Goal: Task Accomplishment & Management: Complete application form

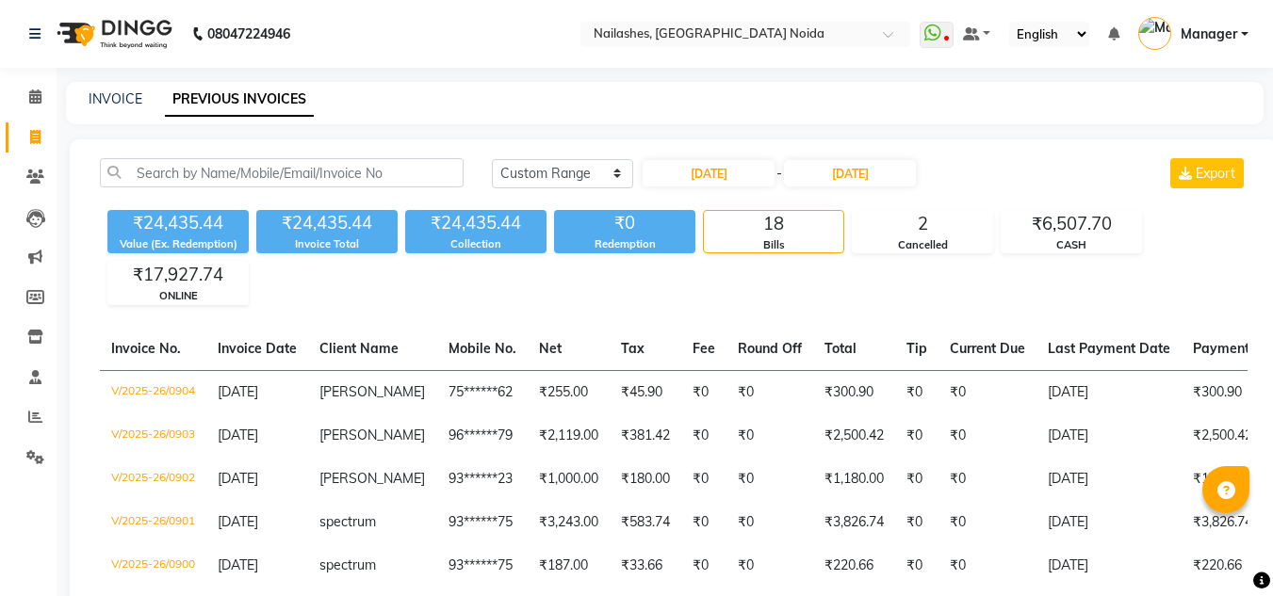
select select "range"
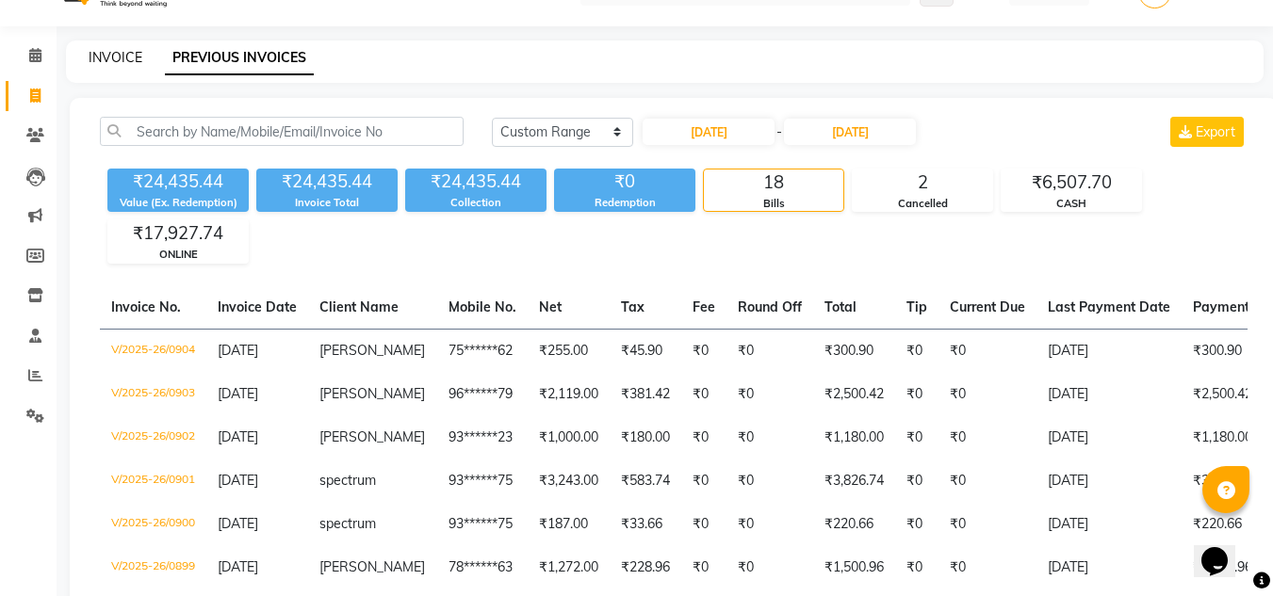
click at [119, 54] on link "INVOICE" at bounding box center [116, 57] width 54 height 17
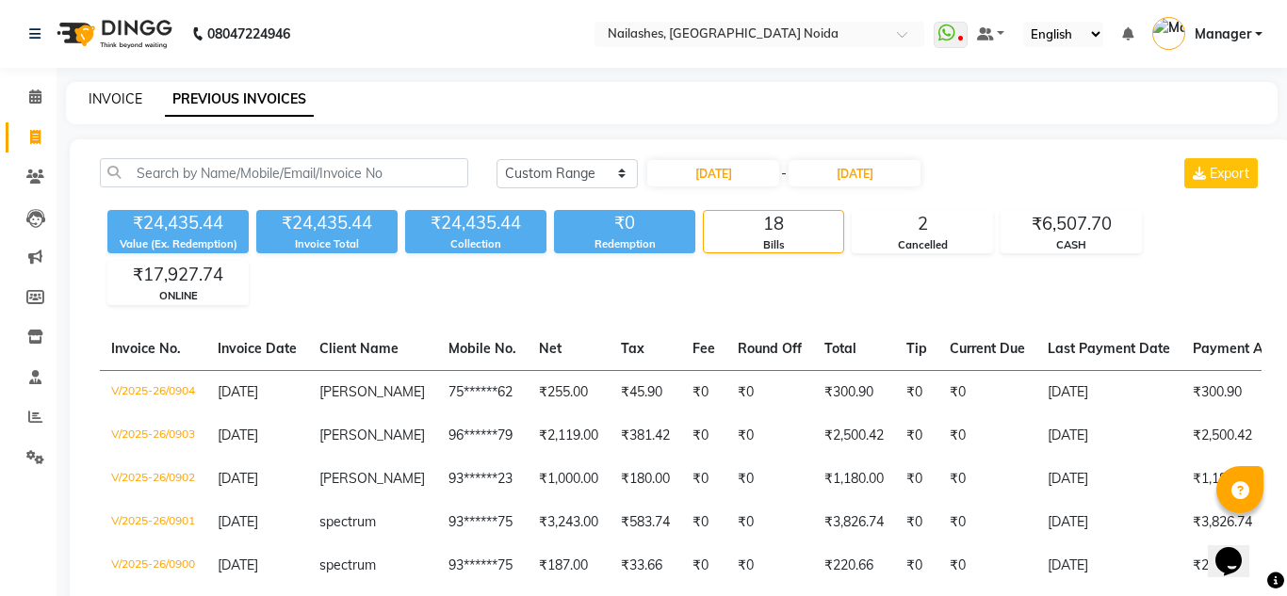
select select "service"
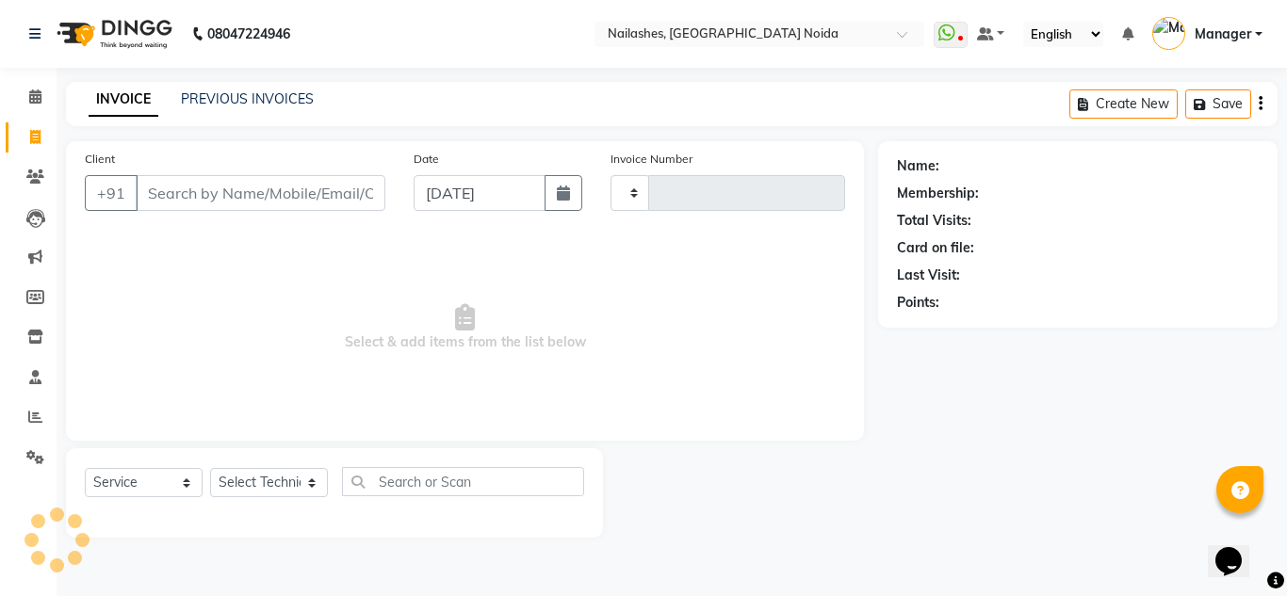
type input "0905"
select select "6068"
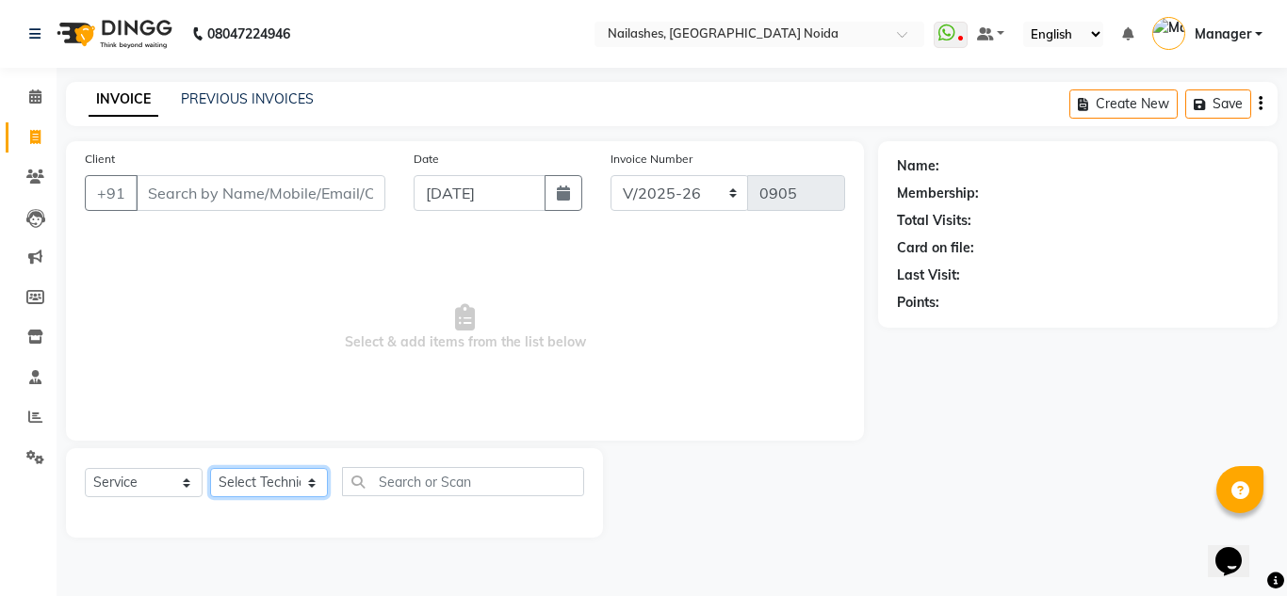
click at [258, 484] on select "Select Technician [PERSON_NAME] [PERSON_NAME] Lokito Manager [PERSON_NAME] [PER…" at bounding box center [269, 482] width 118 height 29
select select "46557"
click at [210, 468] on select "Select Technician [PERSON_NAME] [PERSON_NAME] Lokito Manager [PERSON_NAME] [PER…" at bounding box center [269, 482] width 118 height 29
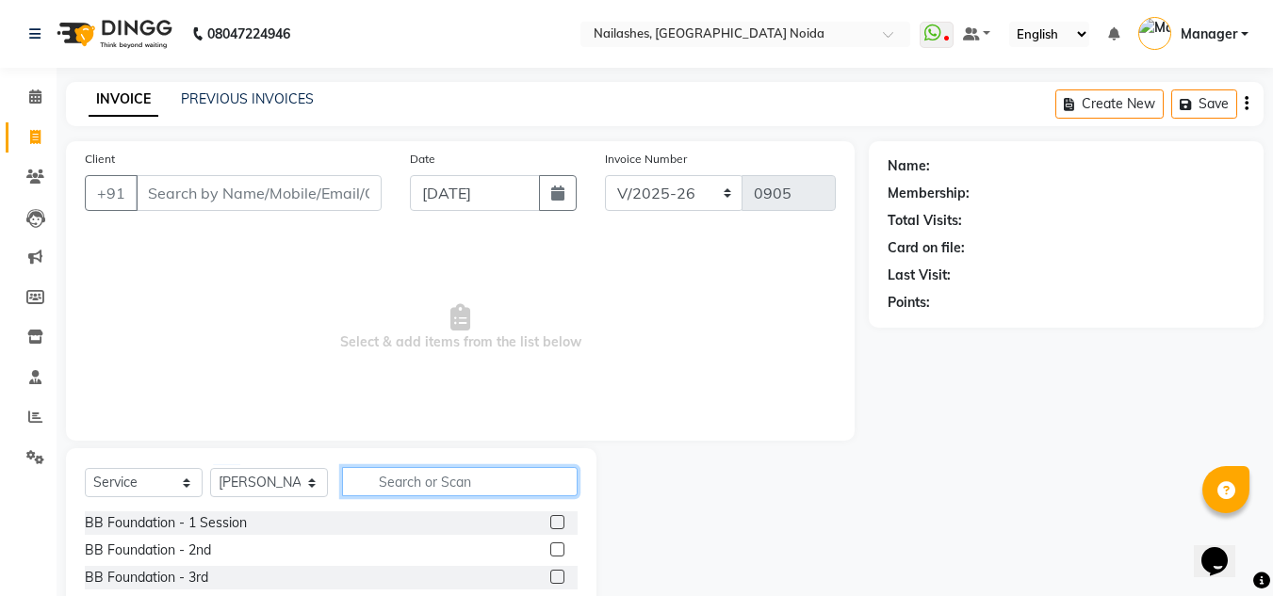
click at [470, 490] on input "text" at bounding box center [460, 481] width 236 height 29
type input "e"
type input "fre"
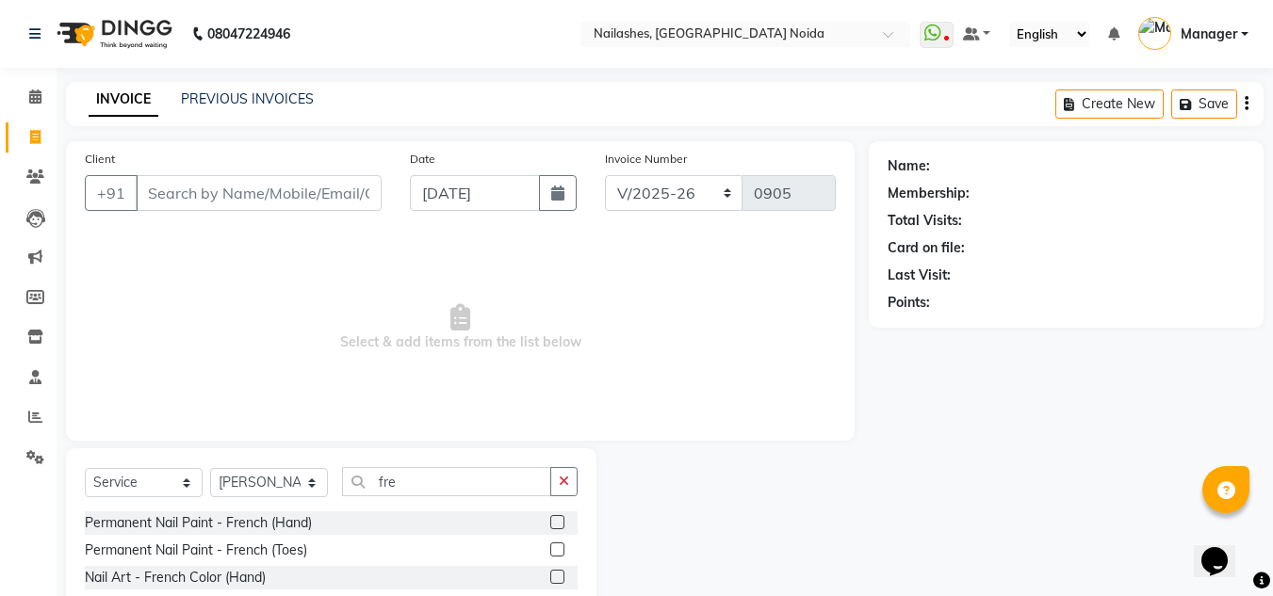
click at [564, 519] on label at bounding box center [557, 522] width 14 height 14
click at [562, 519] on input "checkbox" at bounding box center [556, 523] width 12 height 12
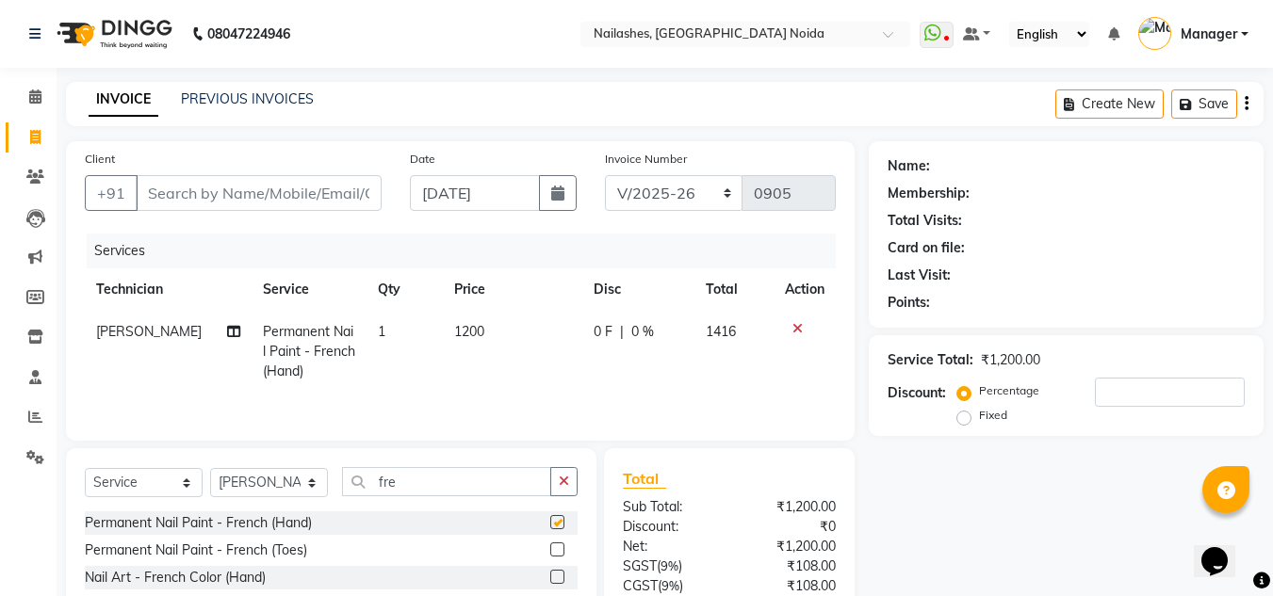
checkbox input "false"
click at [484, 333] on td "1200" at bounding box center [512, 352] width 139 height 82
select select "46557"
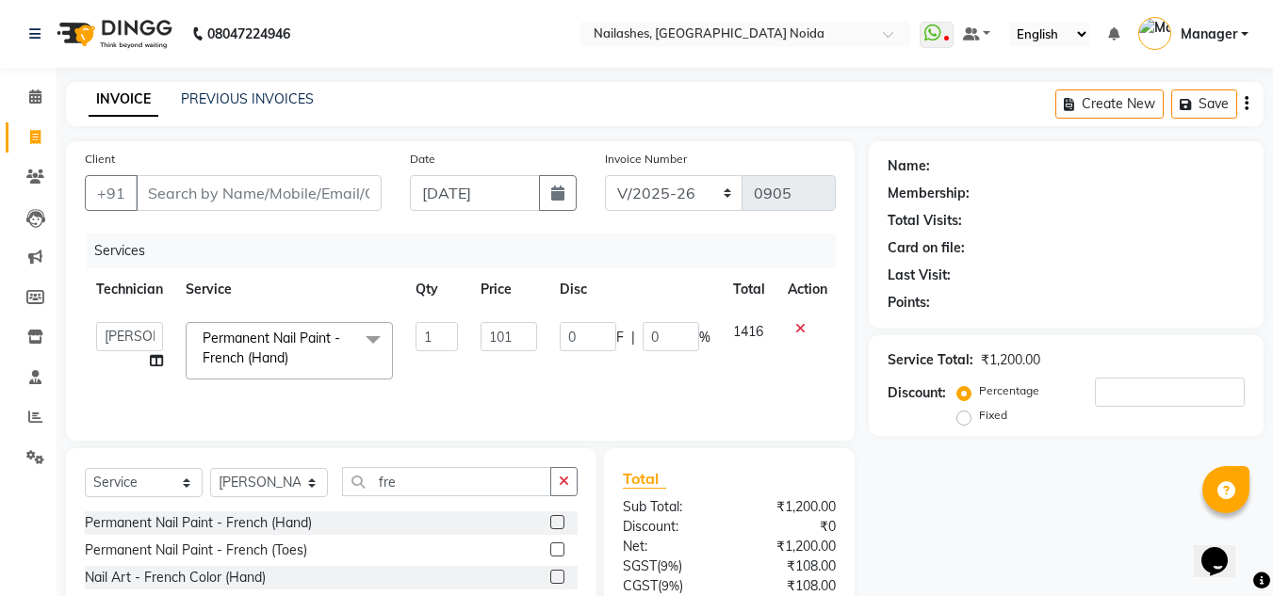
type input "1017"
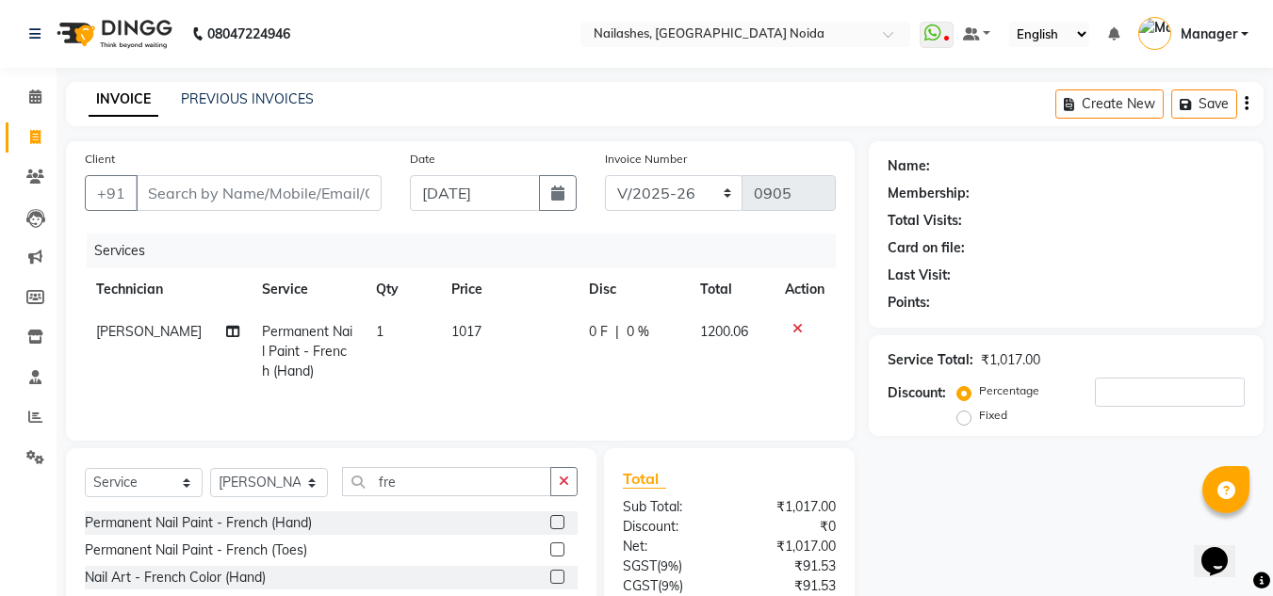
click at [556, 393] on div "Services Technician Service Qty Price Disc Total Action [PERSON_NAME] Permanent…" at bounding box center [460, 328] width 751 height 188
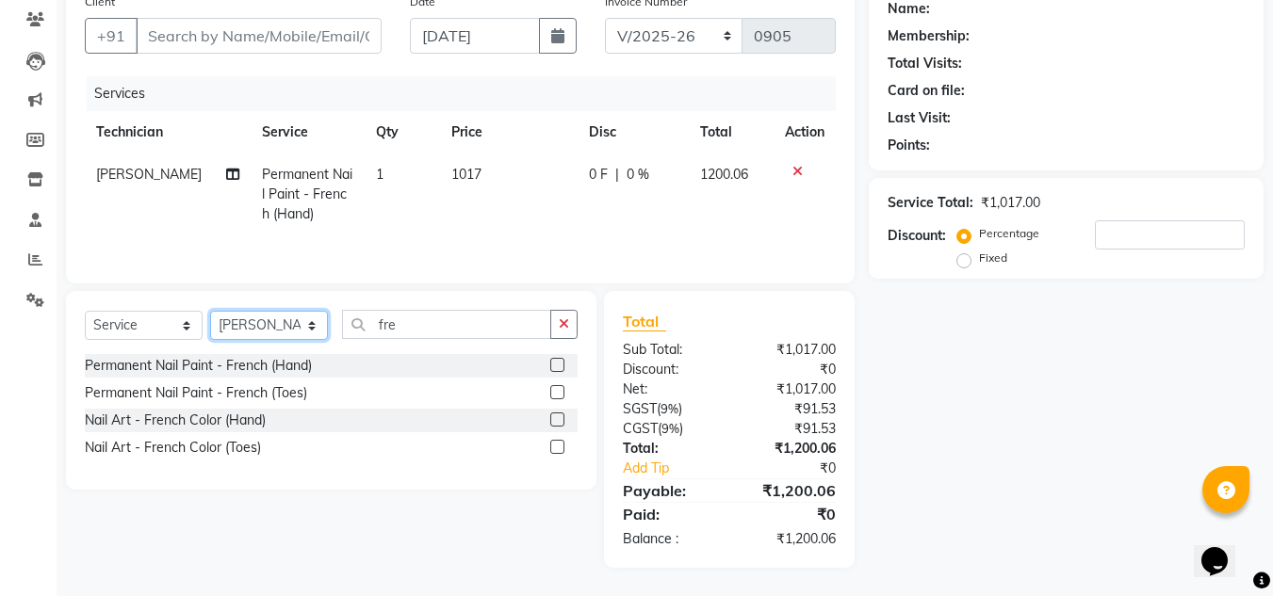
click at [296, 331] on select "Select Technician [PERSON_NAME] [PERSON_NAME] Lokito Manager [PERSON_NAME] [PER…" at bounding box center [269, 325] width 118 height 29
select select "88046"
click at [210, 311] on select "Select Technician [PERSON_NAME] [PERSON_NAME] Lokito Manager [PERSON_NAME] [PER…" at bounding box center [269, 325] width 118 height 29
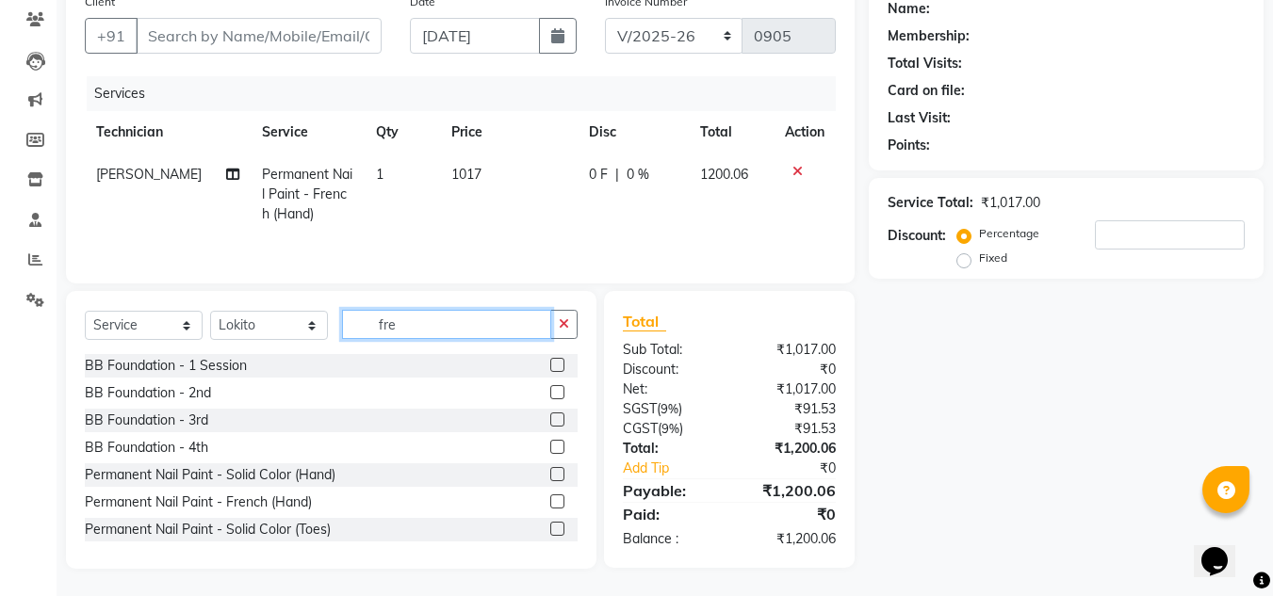
click at [415, 333] on input "fre" at bounding box center [446, 324] width 209 height 29
click at [550, 474] on label at bounding box center [557, 474] width 14 height 14
click at [550, 474] on input "checkbox" at bounding box center [556, 475] width 12 height 12
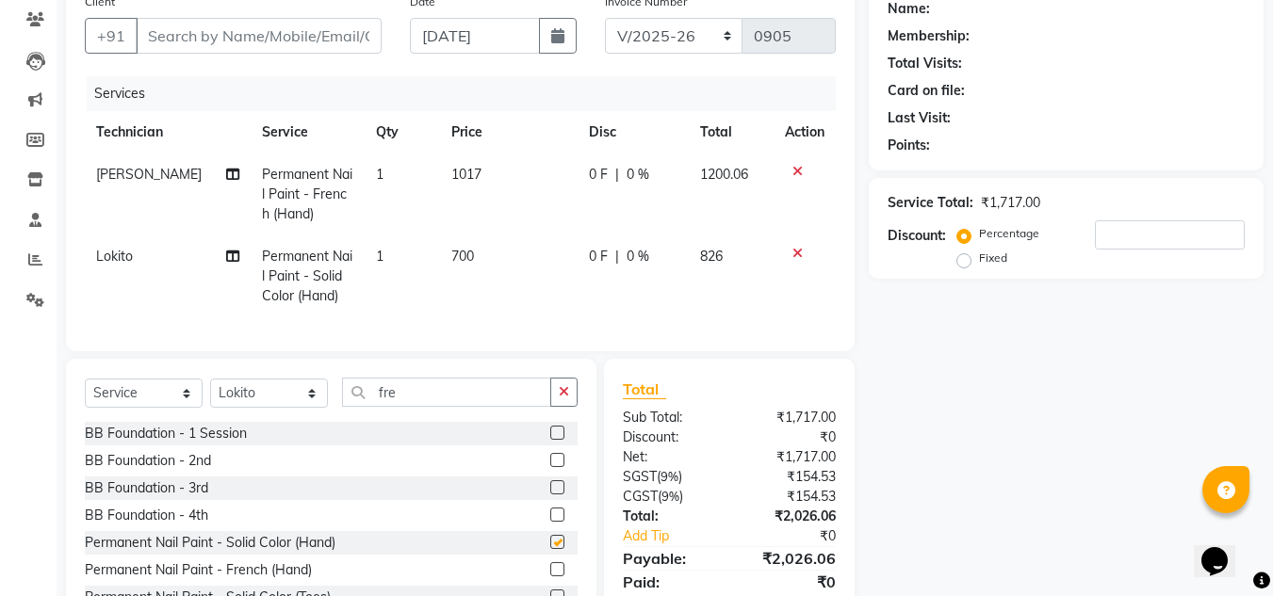
checkbox input "false"
click at [511, 327] on div "Services Technician Service Qty Price Disc Total Action [PERSON_NAME] Permanent…" at bounding box center [460, 204] width 751 height 256
click at [450, 246] on td "700" at bounding box center [509, 277] width 138 height 82
select select "88046"
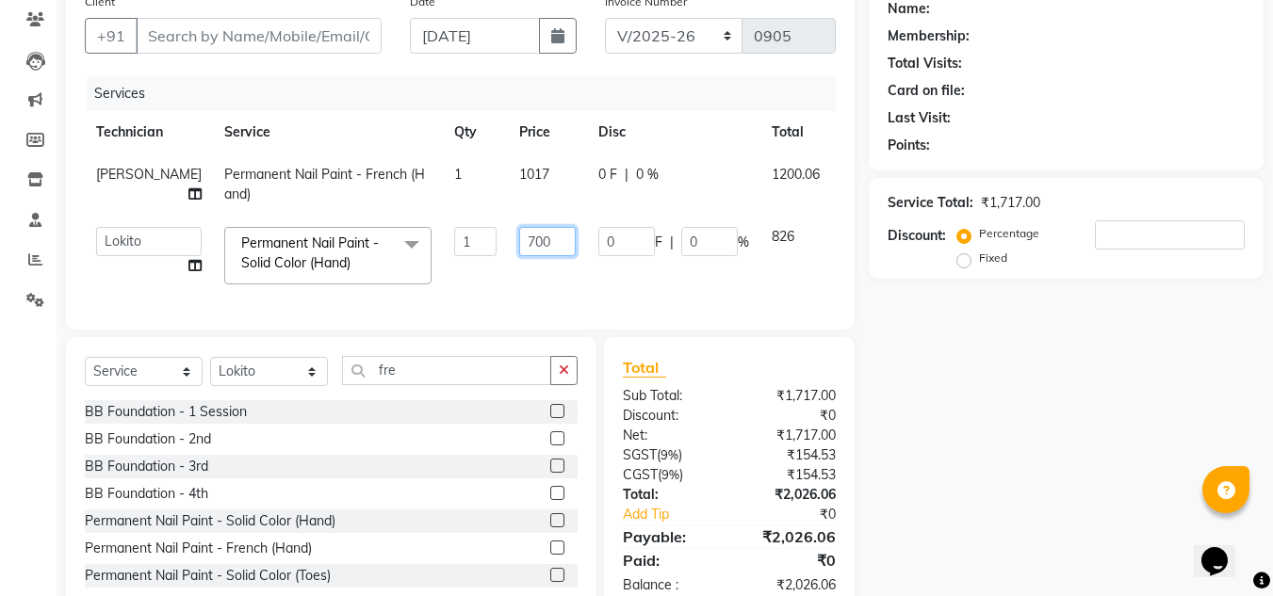
click at [519, 245] on input "700" at bounding box center [547, 241] width 57 height 29
type input "500"
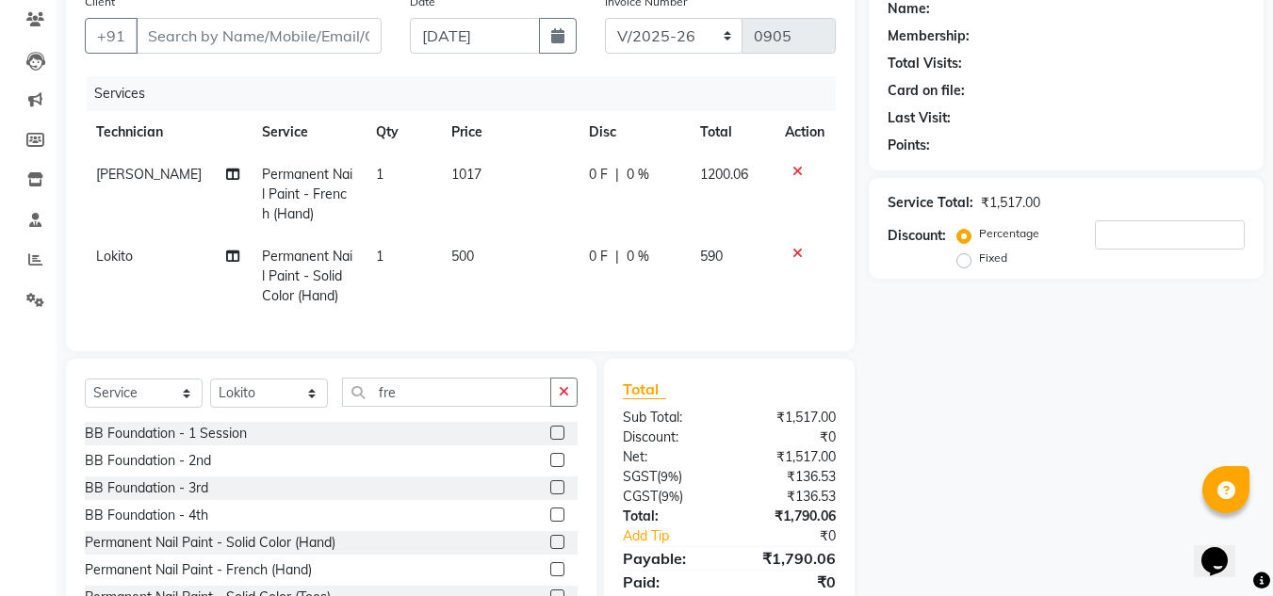
click at [531, 274] on td "500" at bounding box center [509, 277] width 138 height 82
select select "88046"
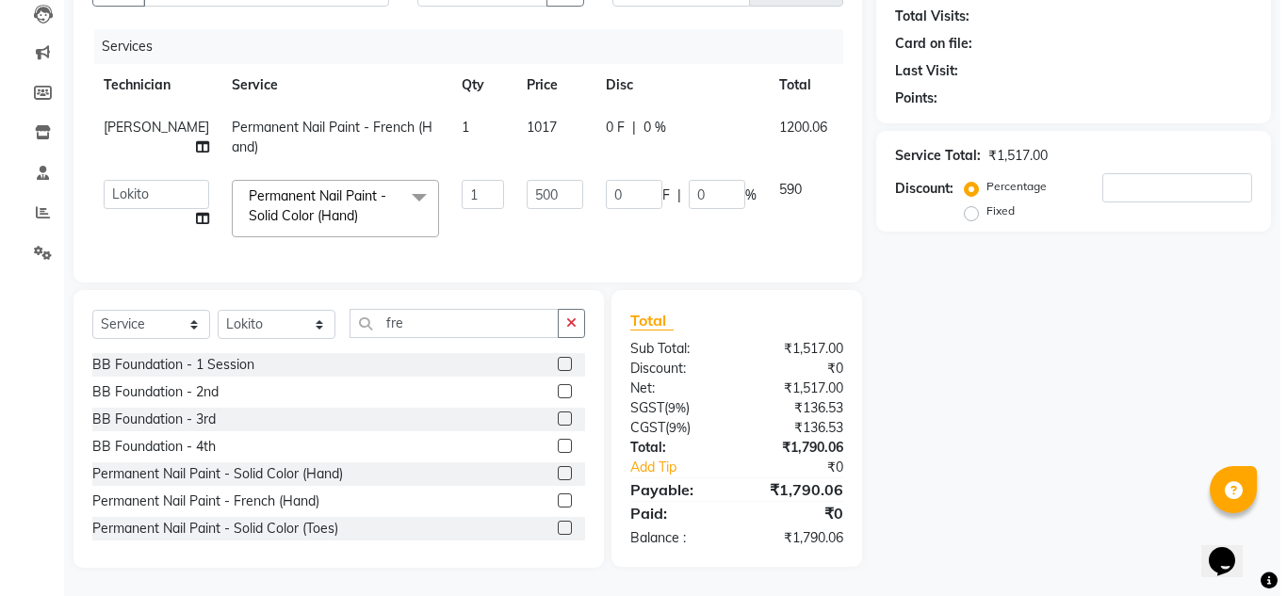
scroll to position [0, 0]
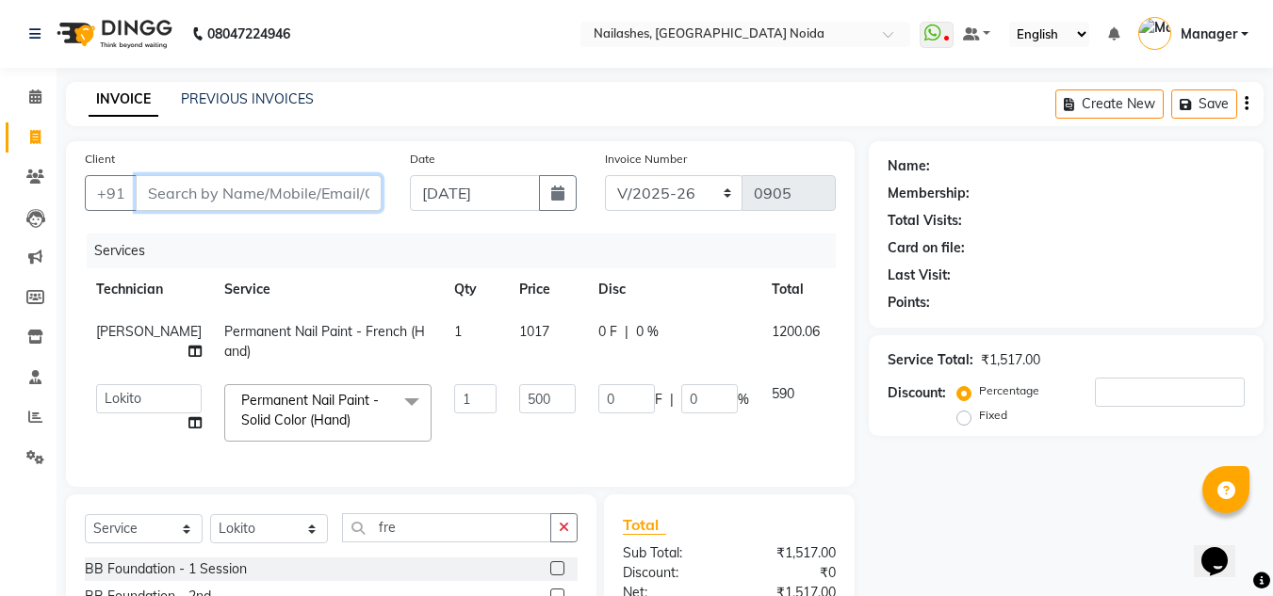
click at [320, 187] on input "Client" at bounding box center [259, 193] width 246 height 36
type input "8"
type input "0"
type input "8178350995"
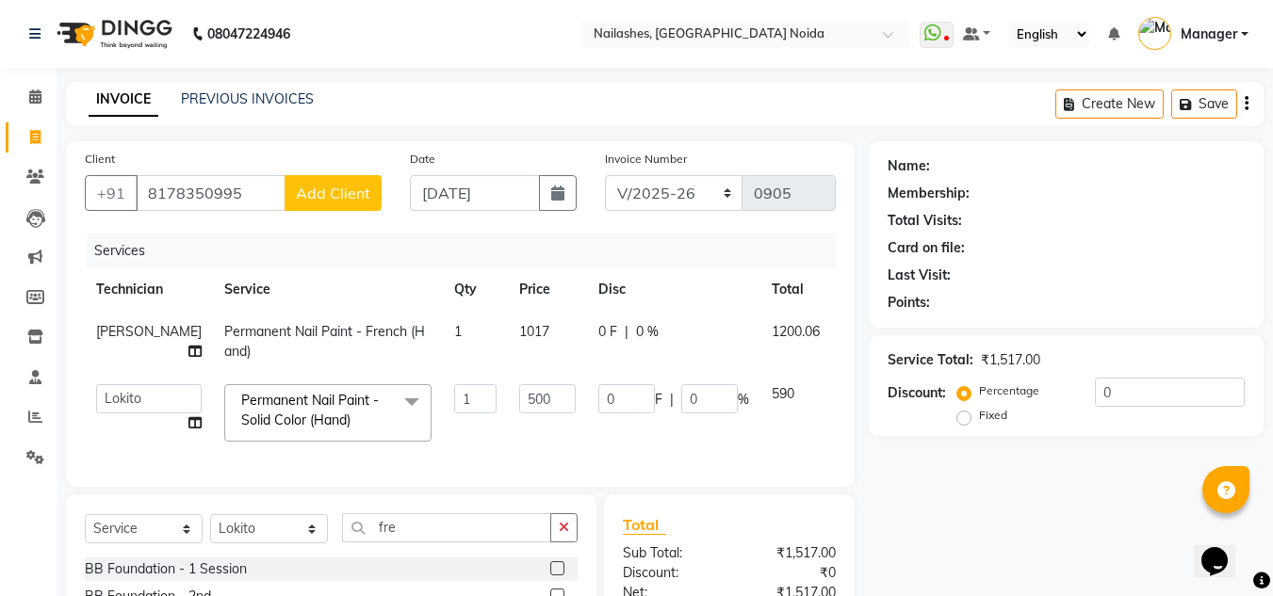
click at [333, 177] on button "Add Client" at bounding box center [332, 193] width 97 height 36
select select "21"
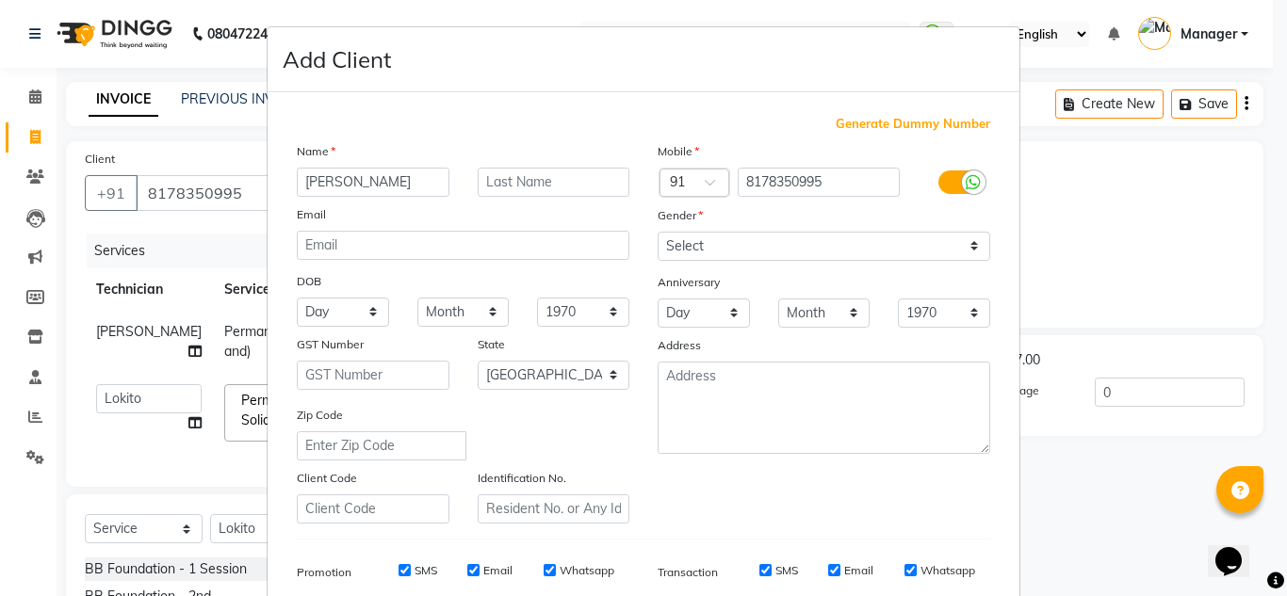
type input "[PERSON_NAME]"
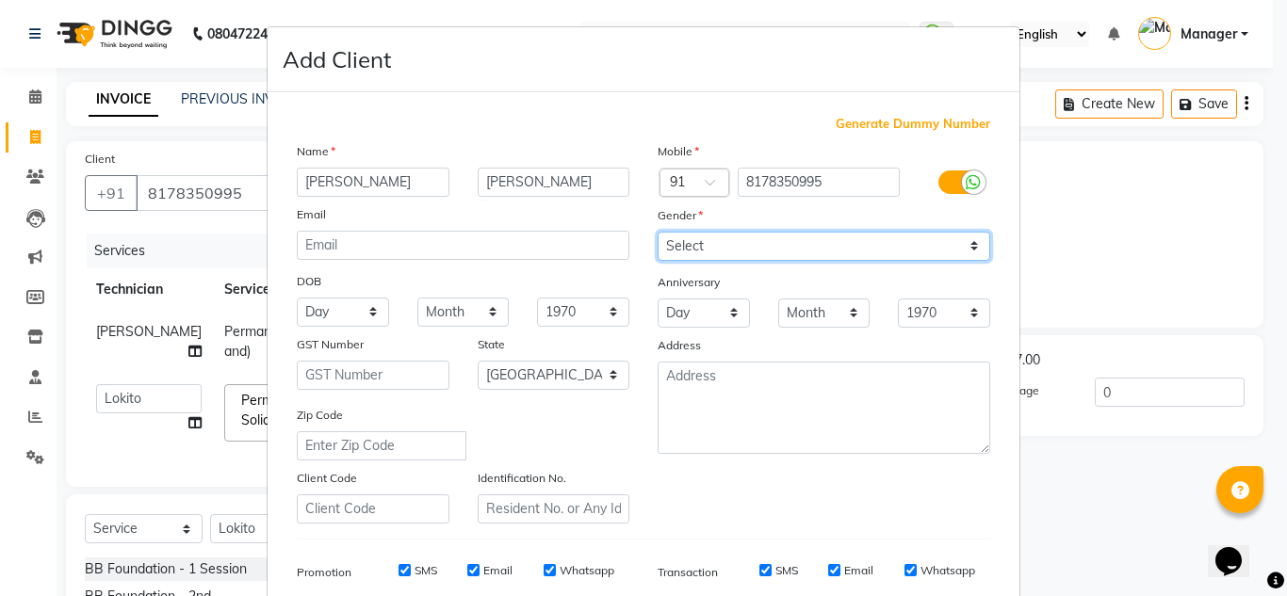
click at [679, 248] on select "Select [DEMOGRAPHIC_DATA] [DEMOGRAPHIC_DATA] Other Prefer Not To Say" at bounding box center [824, 246] width 333 height 29
select select "[DEMOGRAPHIC_DATA]"
click at [658, 232] on select "Select [DEMOGRAPHIC_DATA] [DEMOGRAPHIC_DATA] Other Prefer Not To Say" at bounding box center [824, 246] width 333 height 29
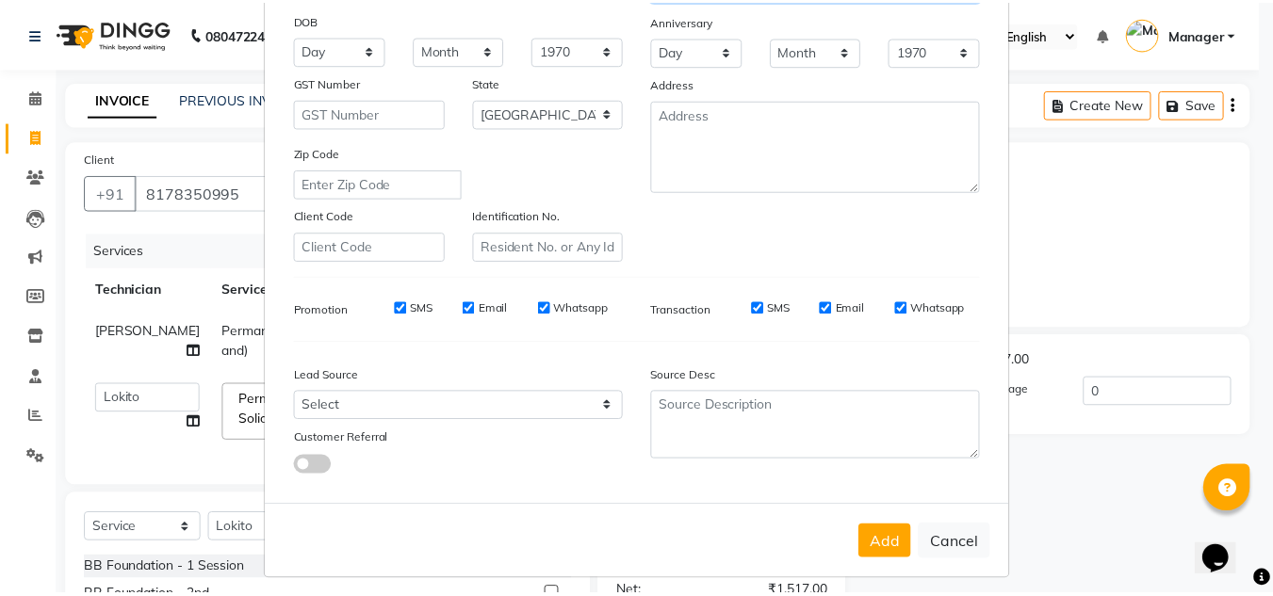
scroll to position [273, 0]
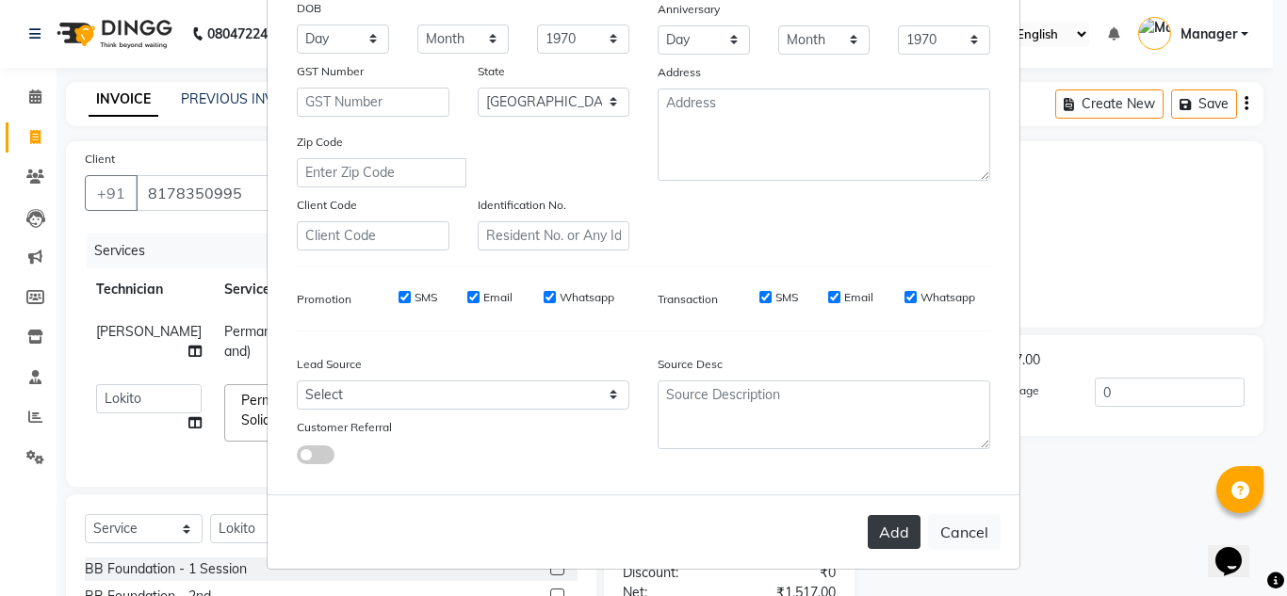
click at [885, 529] on button "Add" at bounding box center [894, 532] width 53 height 34
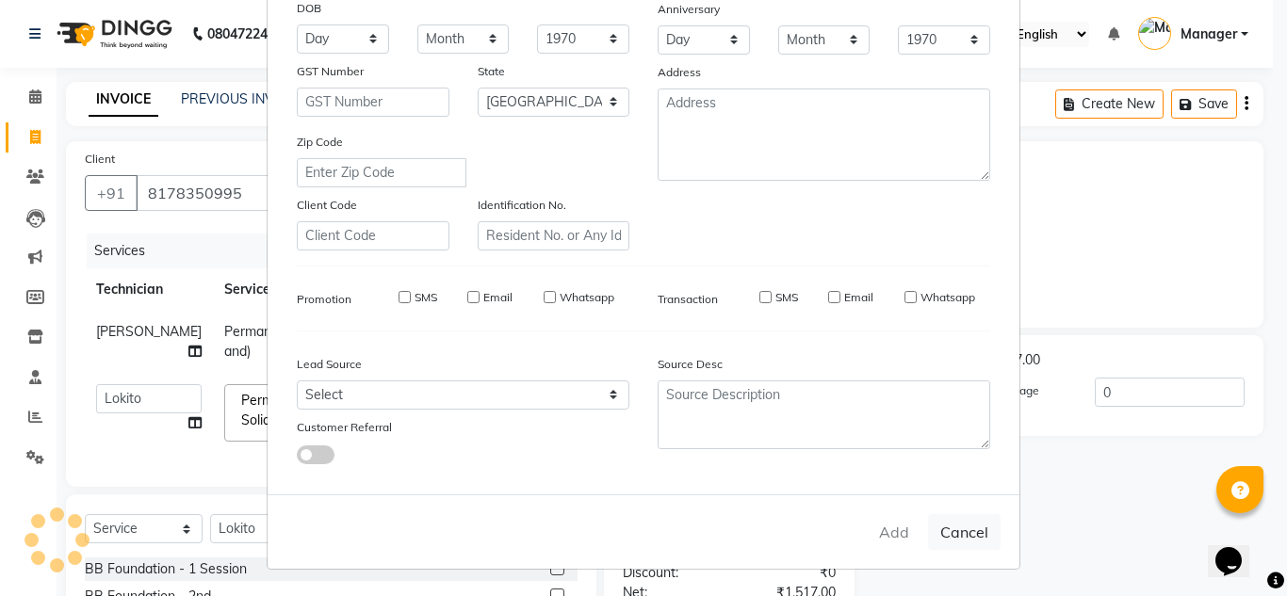
type input "81******95"
select select
select select "null"
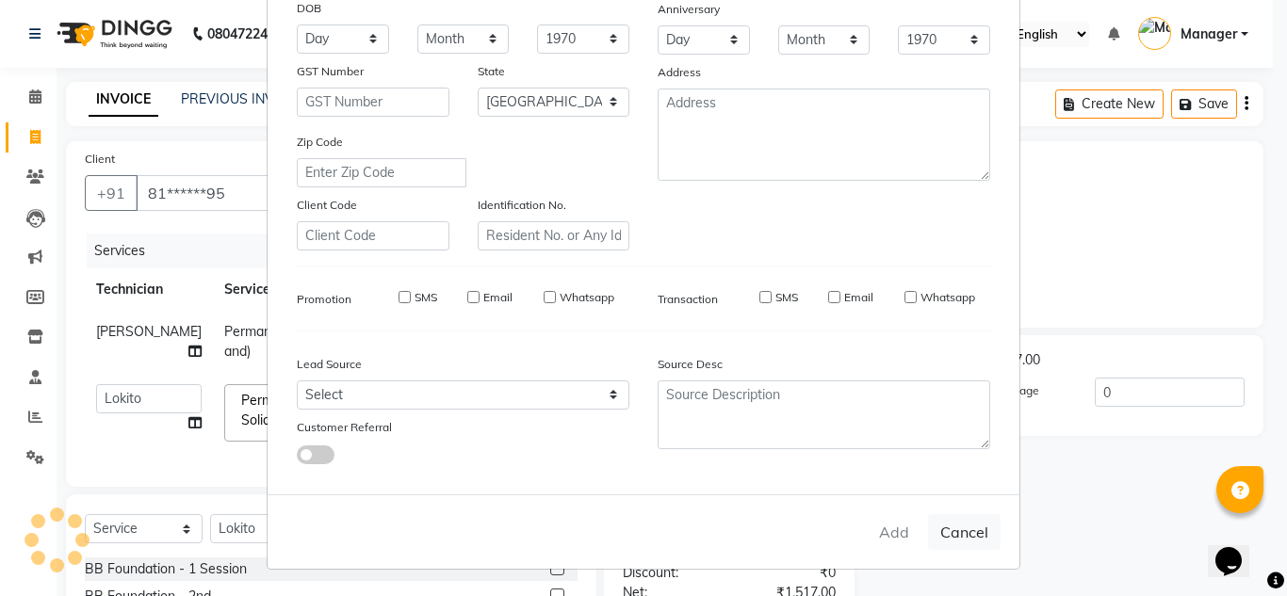
select select
checkbox input "false"
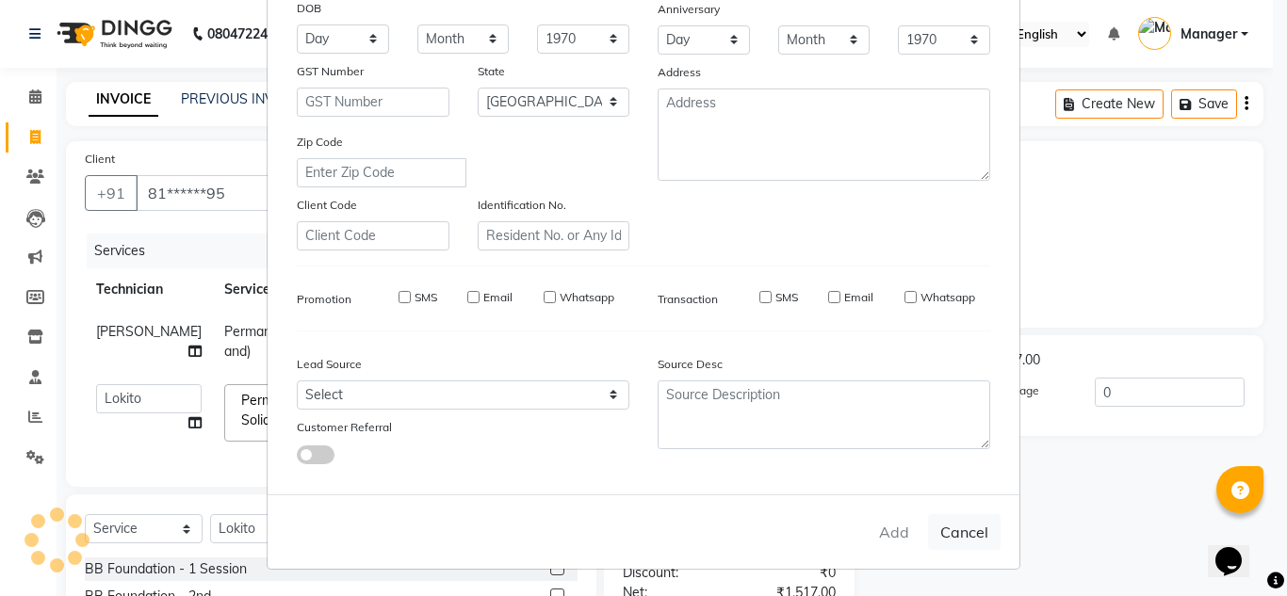
checkbox input "false"
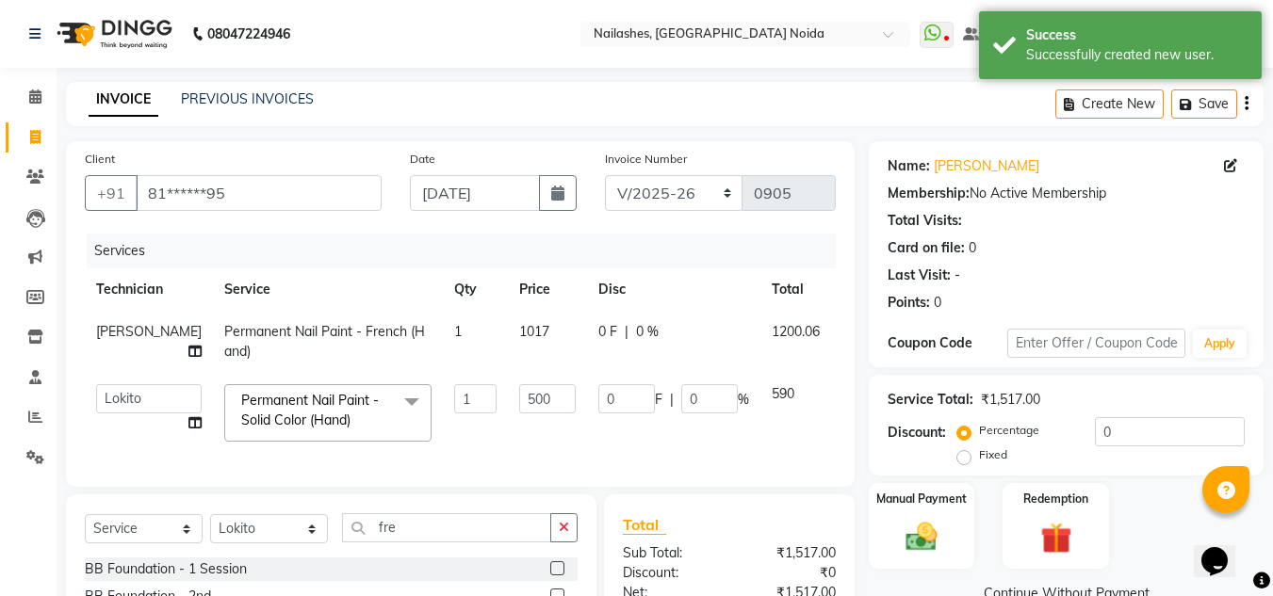
click at [519, 330] on span "1017" at bounding box center [534, 331] width 30 height 17
select select "46557"
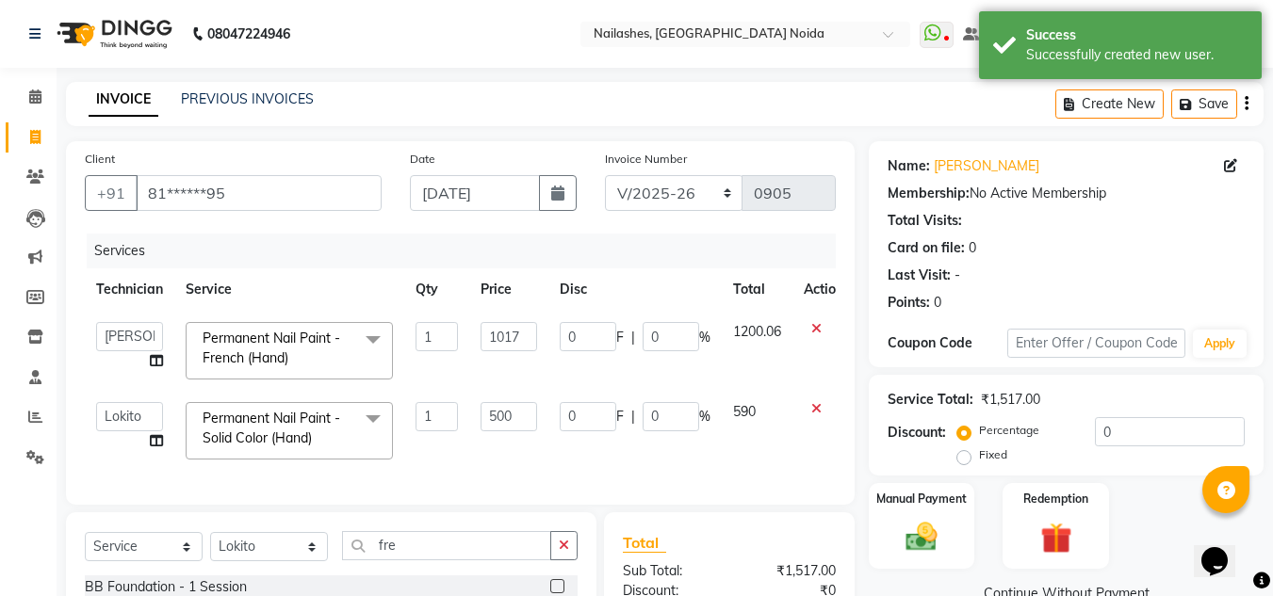
click at [502, 330] on input "1017" at bounding box center [508, 336] width 57 height 29
type input "848"
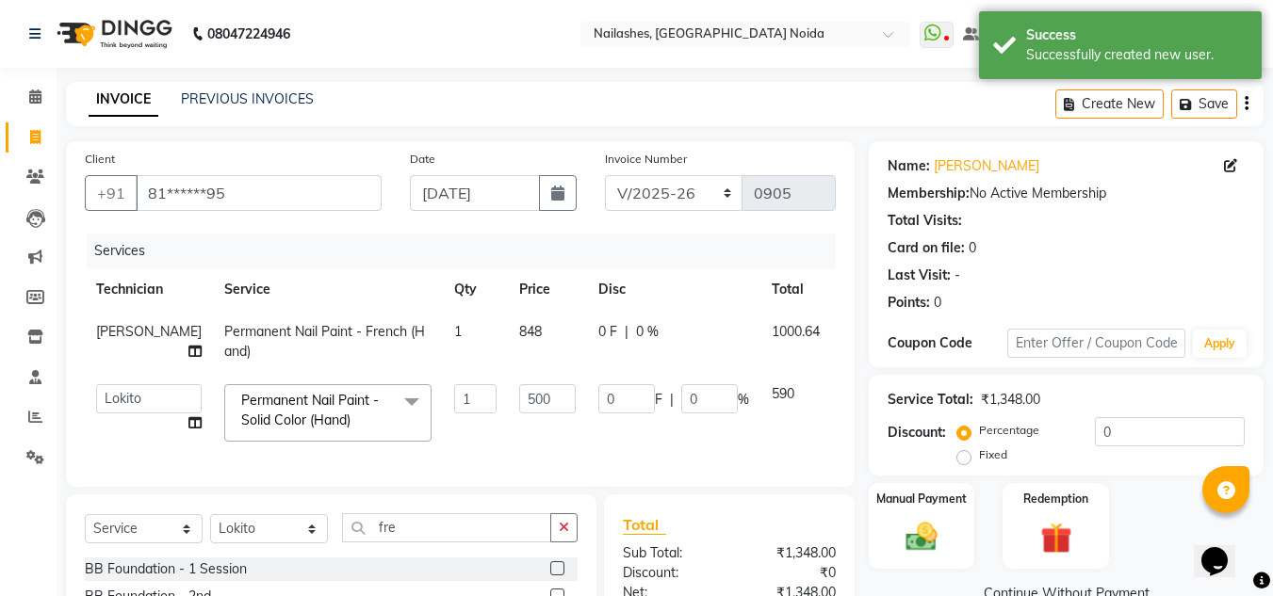
click at [593, 379] on tbody "[PERSON_NAME] Permanent Nail Paint - French (Hand) 1 848 0 F | 0 % 1000.64 [PER…" at bounding box center [489, 382] width 808 height 142
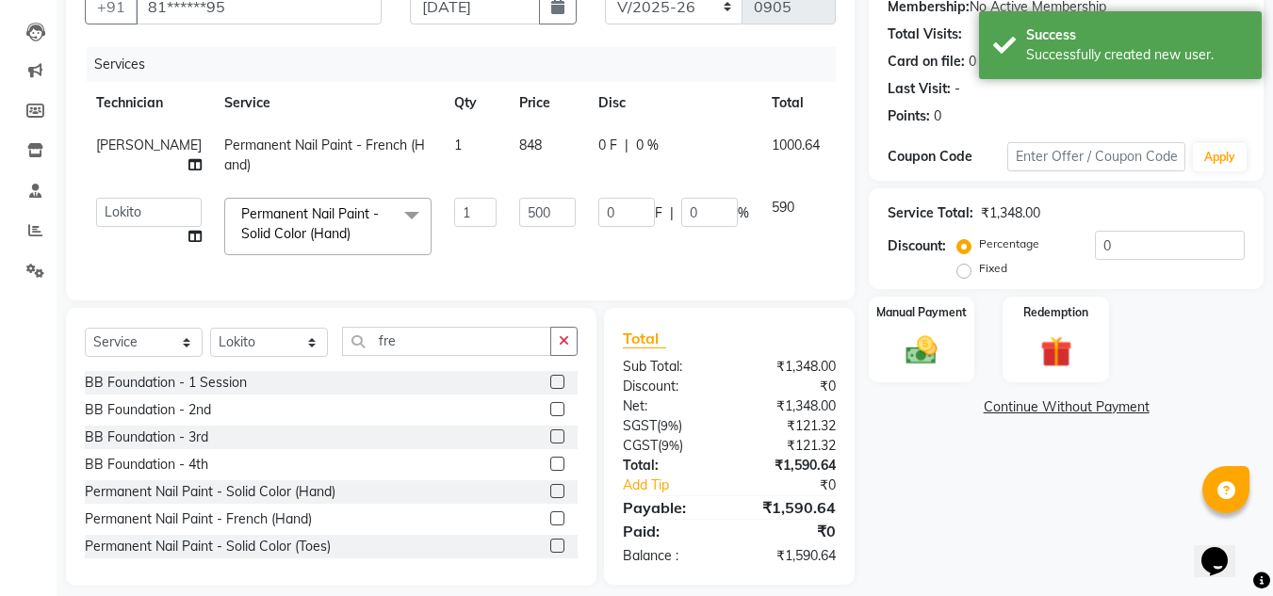
scroll to position [219, 0]
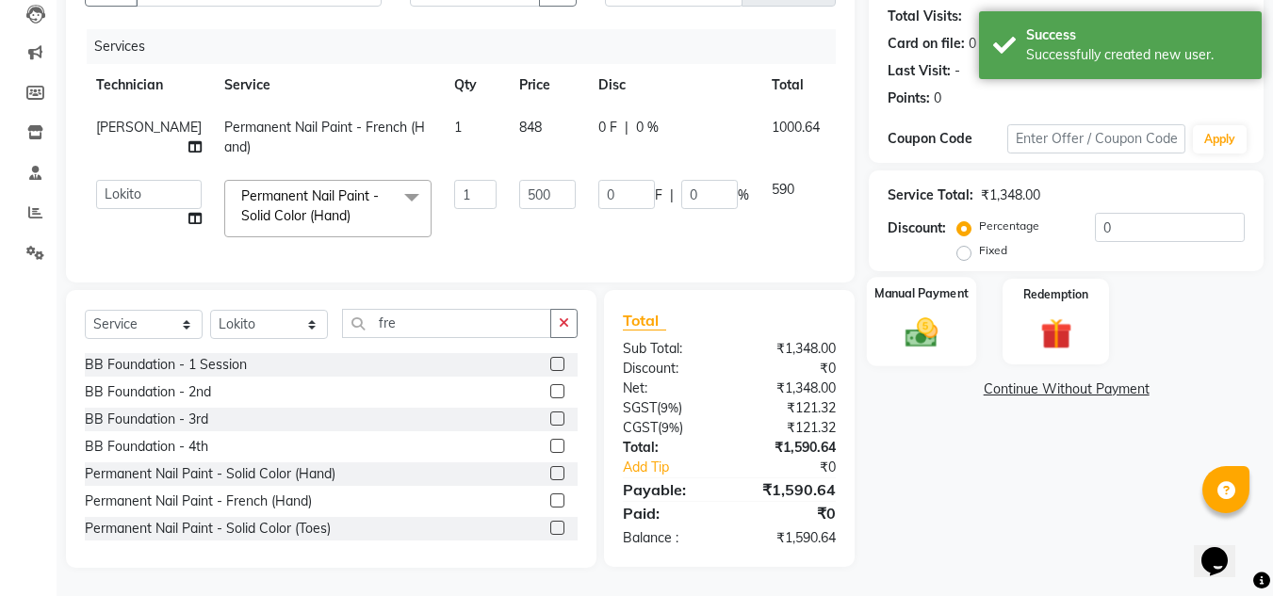
click at [921, 314] on img at bounding box center [921, 333] width 53 height 38
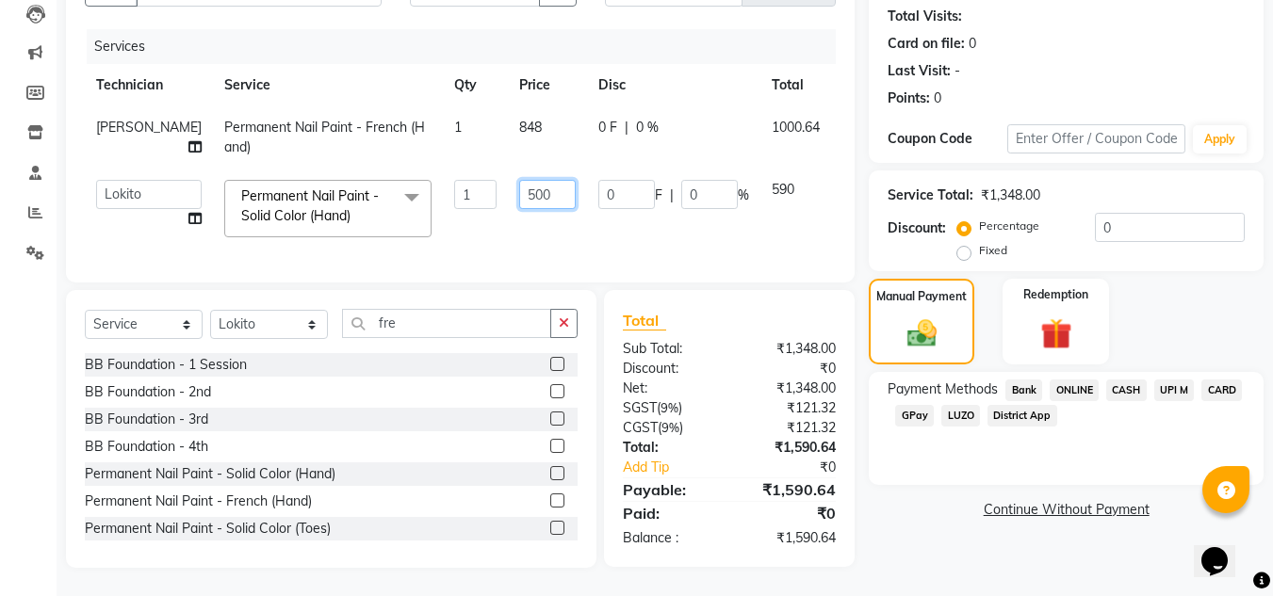
click at [519, 185] on input "500" at bounding box center [547, 194] width 57 height 29
type input "424"
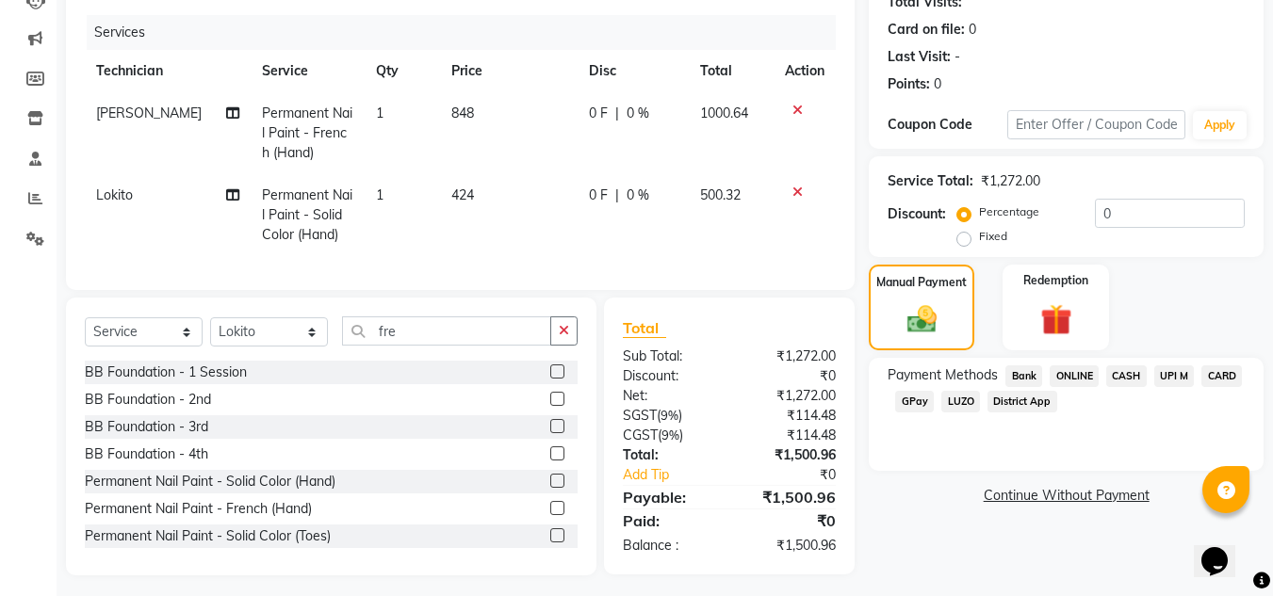
click at [552, 216] on tr "Lokito Permanent Nail Paint - Solid Color (Hand) 1 424 0 F | 0 % 500.32" at bounding box center [460, 215] width 751 height 82
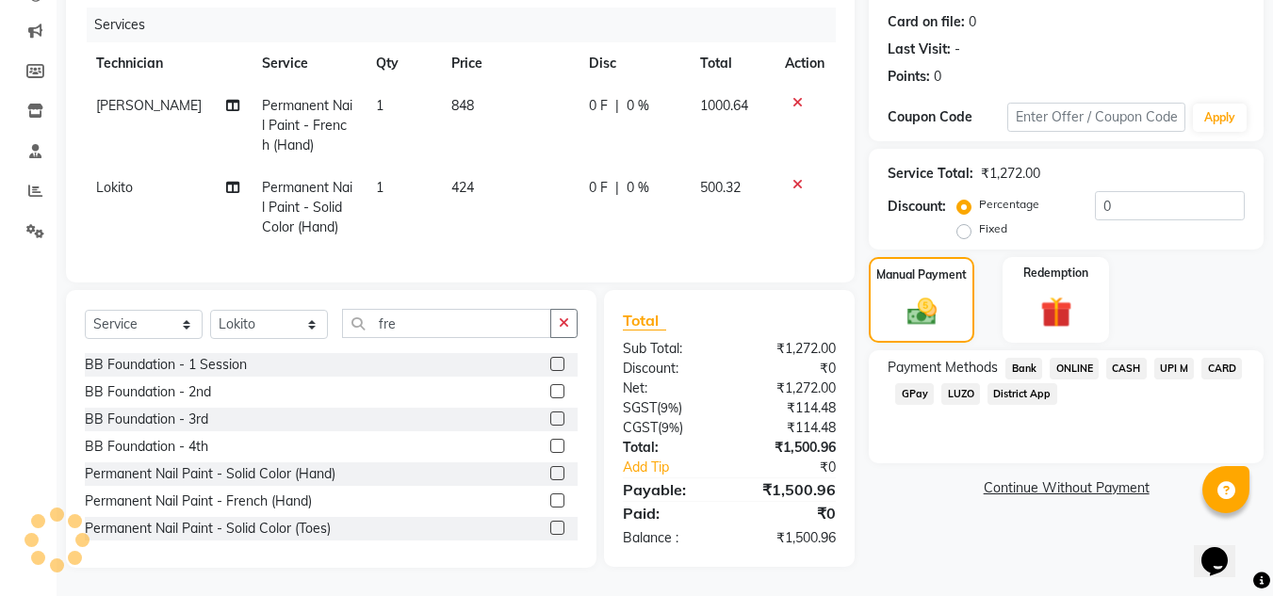
click at [1079, 358] on span "ONLINE" at bounding box center [1073, 369] width 49 height 22
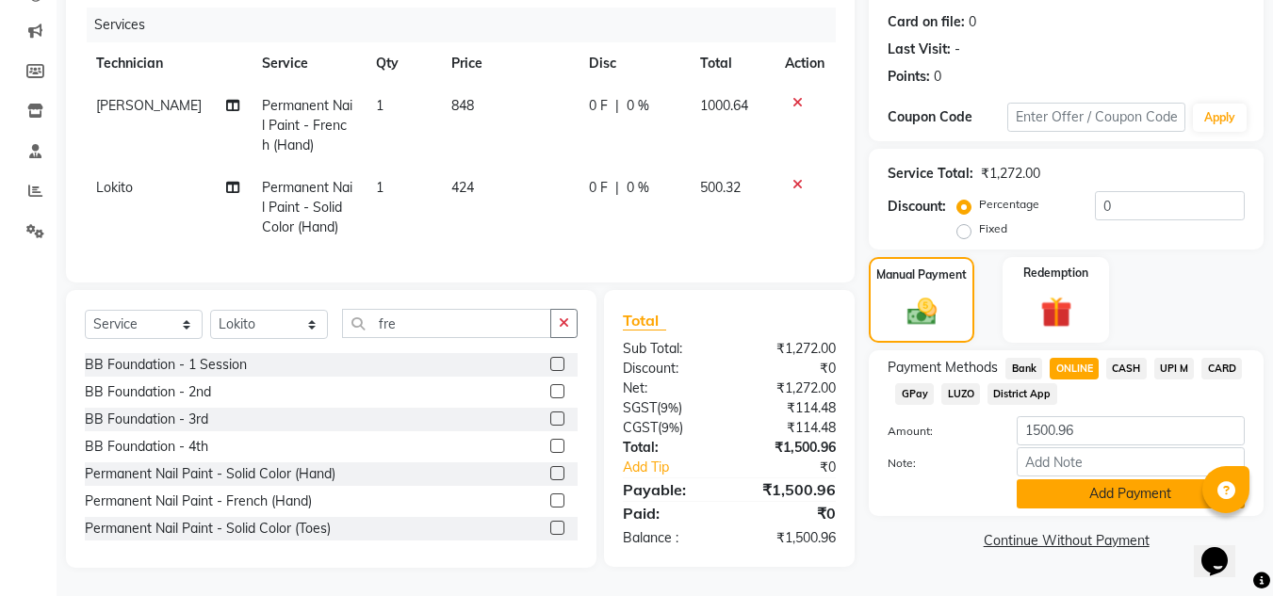
click at [1113, 479] on button "Add Payment" at bounding box center [1130, 493] width 228 height 29
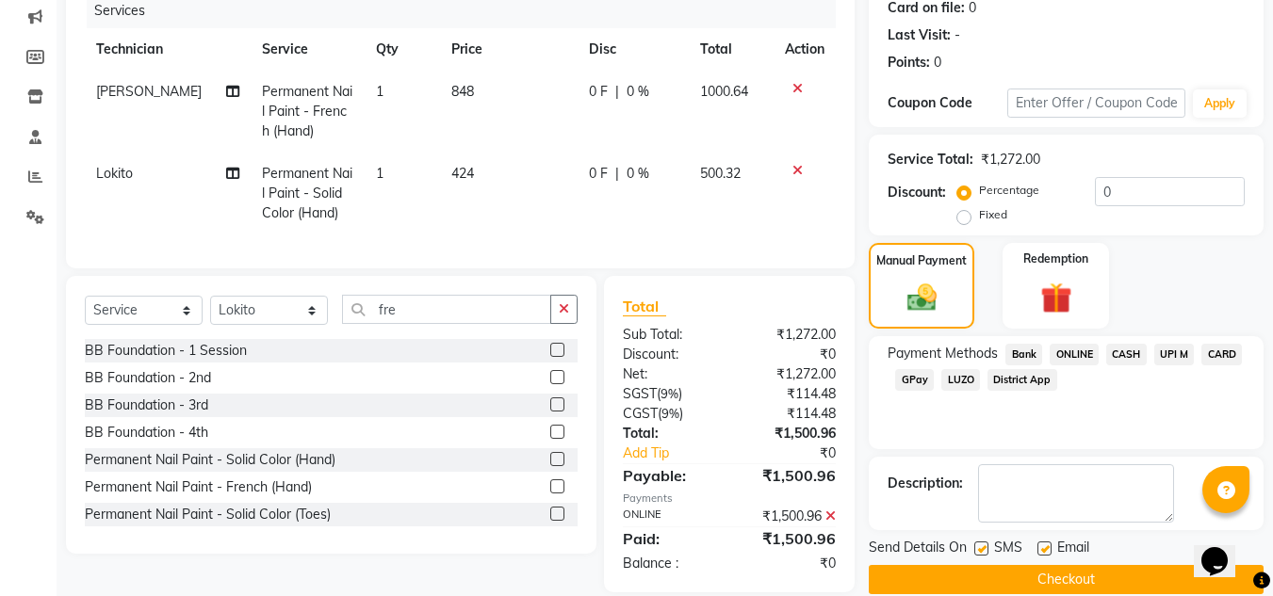
scroll to position [279, 0]
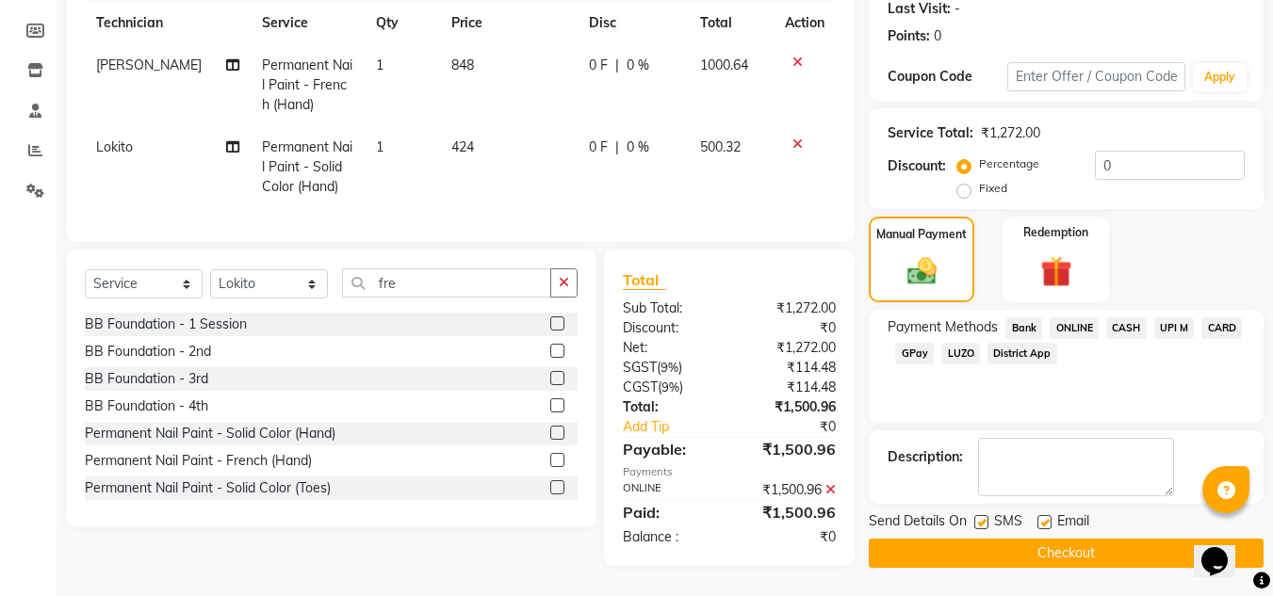
click at [1091, 539] on button "Checkout" at bounding box center [1066, 553] width 395 height 29
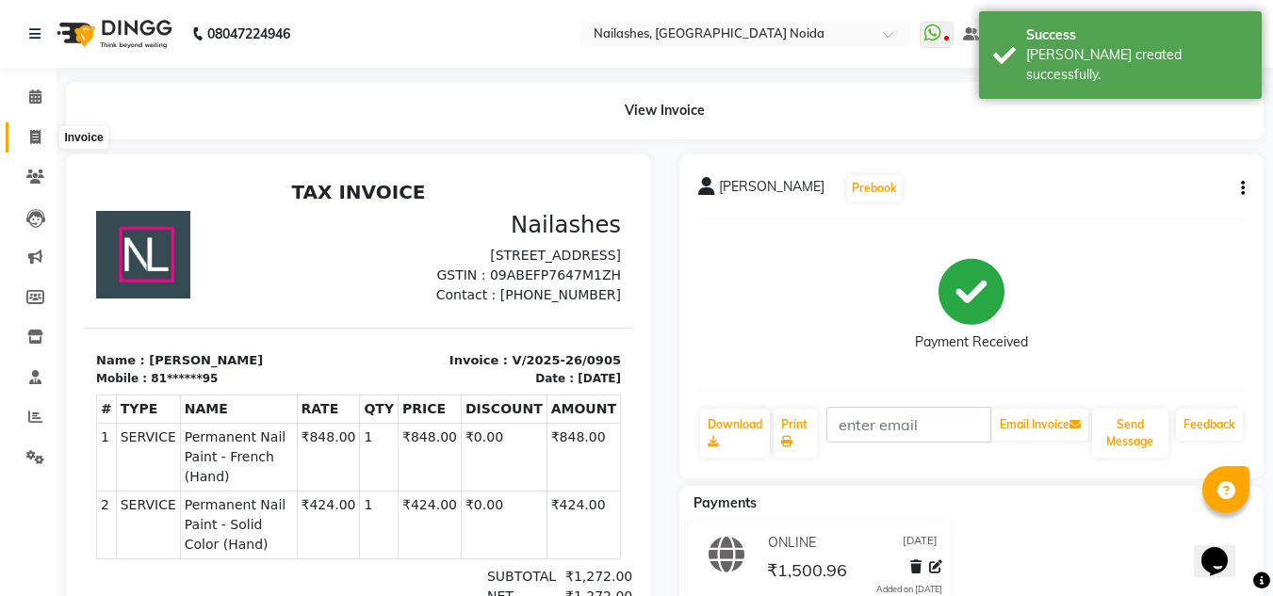
click at [51, 138] on span at bounding box center [35, 138] width 33 height 22
select select "service"
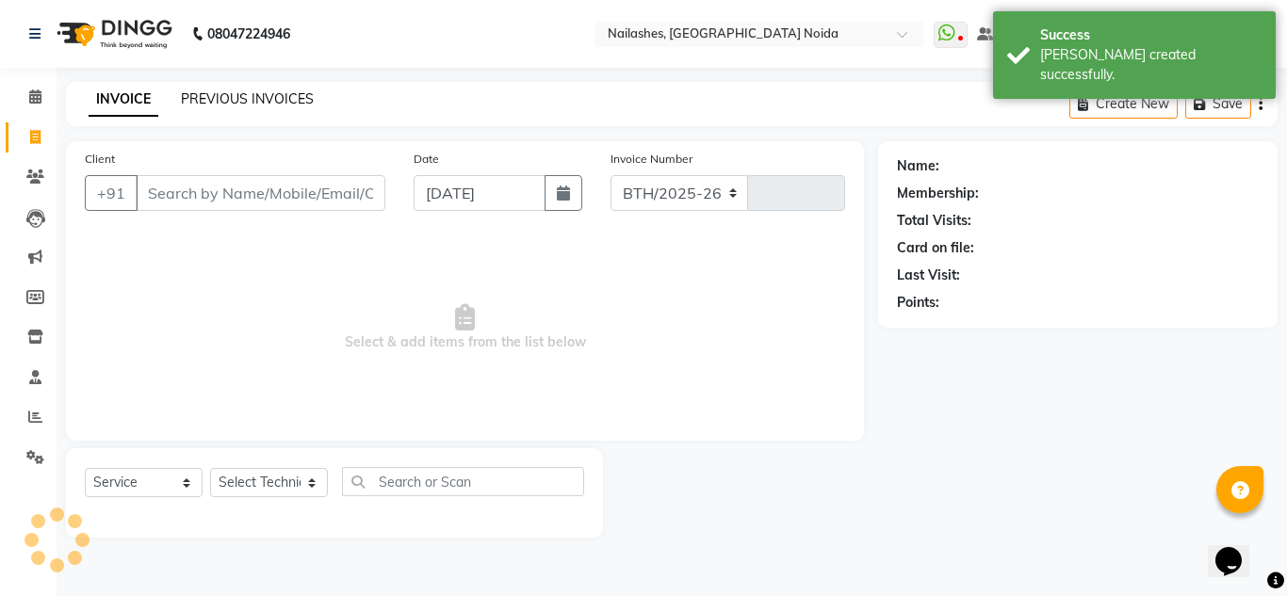
select select "6068"
type input "0906"
click at [288, 99] on link "PREVIOUS INVOICES" at bounding box center [247, 98] width 133 height 17
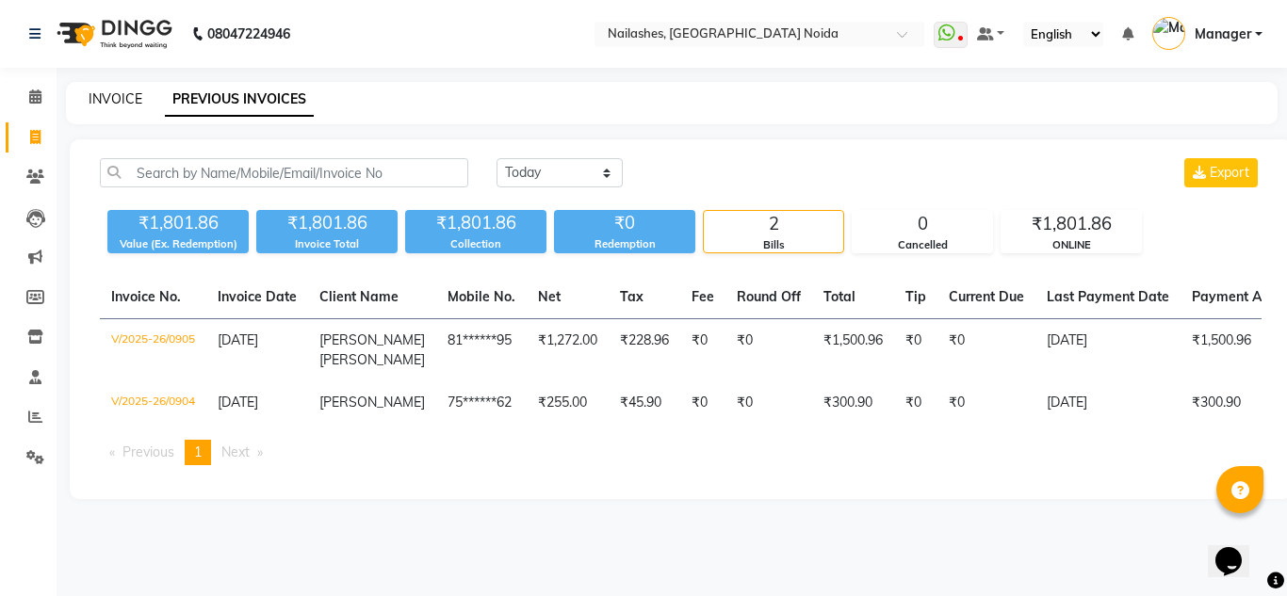
click at [106, 99] on link "INVOICE" at bounding box center [116, 98] width 54 height 17
select select "service"
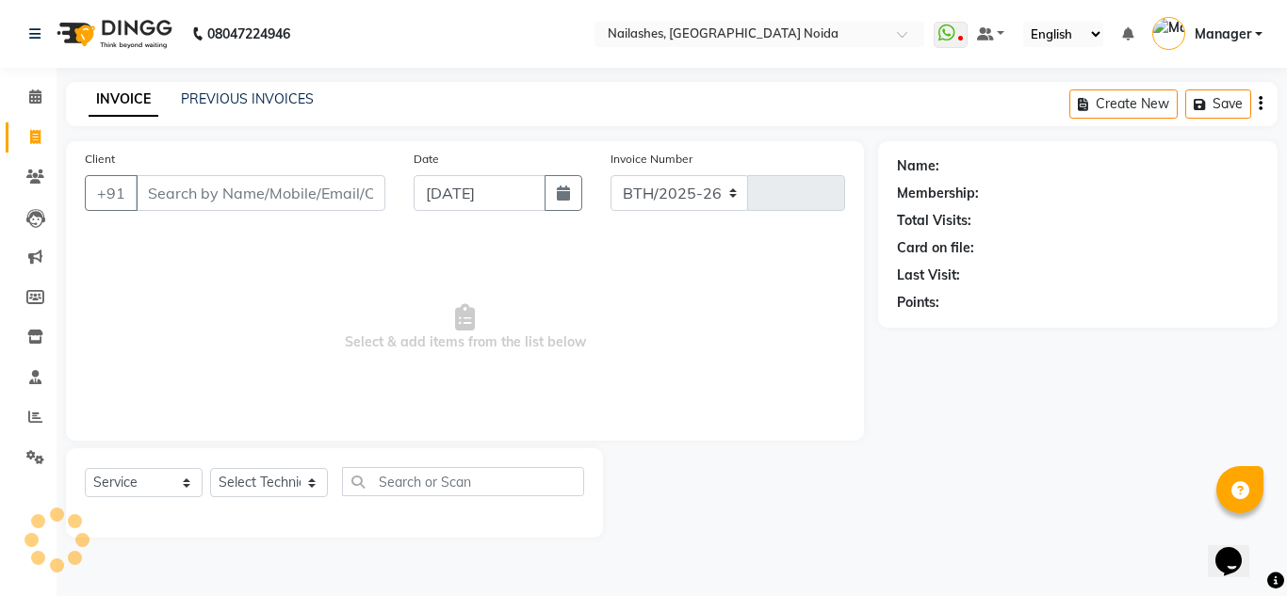
select select "6068"
type input "0906"
click at [36, 255] on icon at bounding box center [35, 257] width 14 height 14
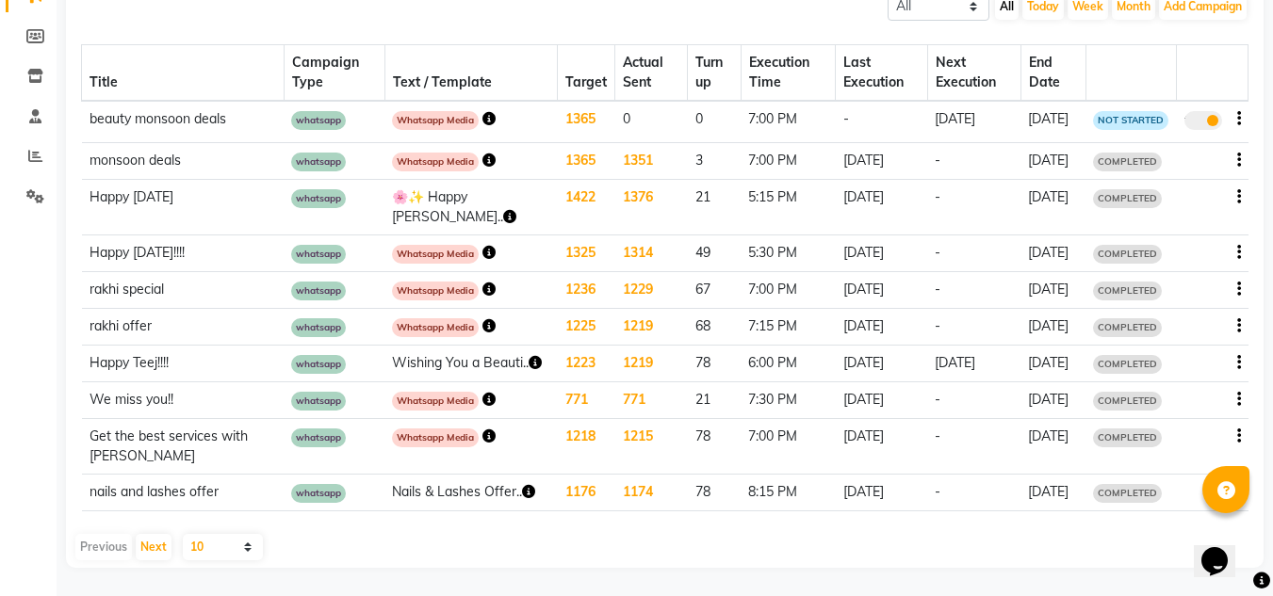
scroll to position [407, 0]
click at [220, 382] on td "We miss you!!" at bounding box center [183, 400] width 203 height 37
click at [482, 393] on icon "button" at bounding box center [488, 399] width 13 height 13
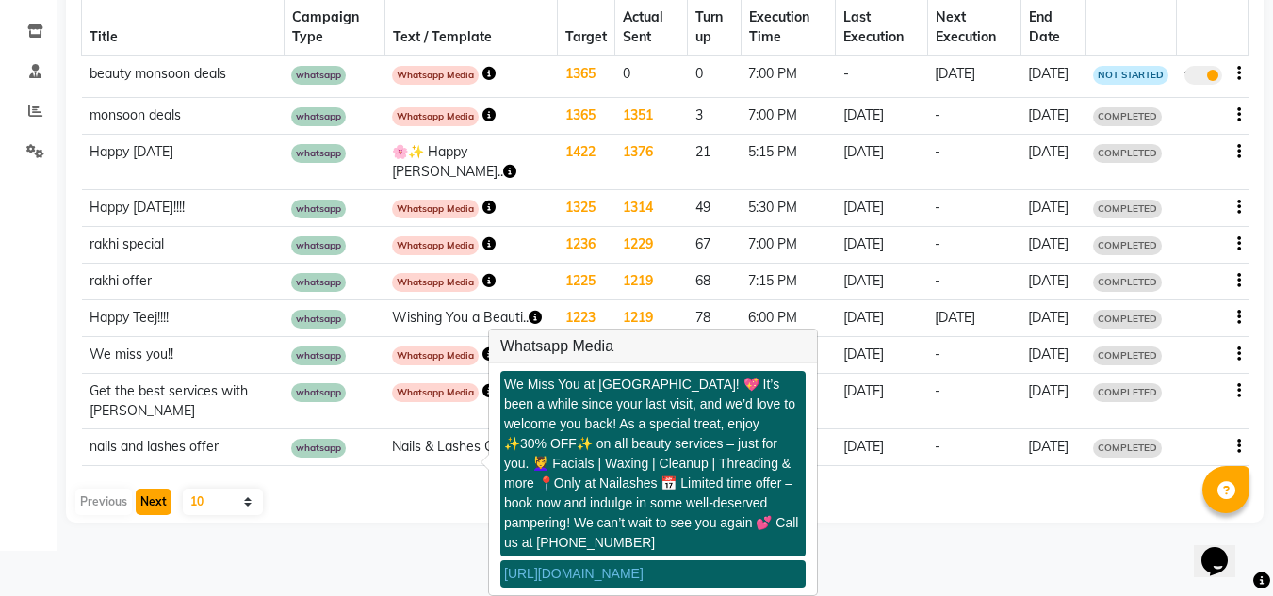
click at [147, 515] on button "Next" at bounding box center [154, 502] width 36 height 26
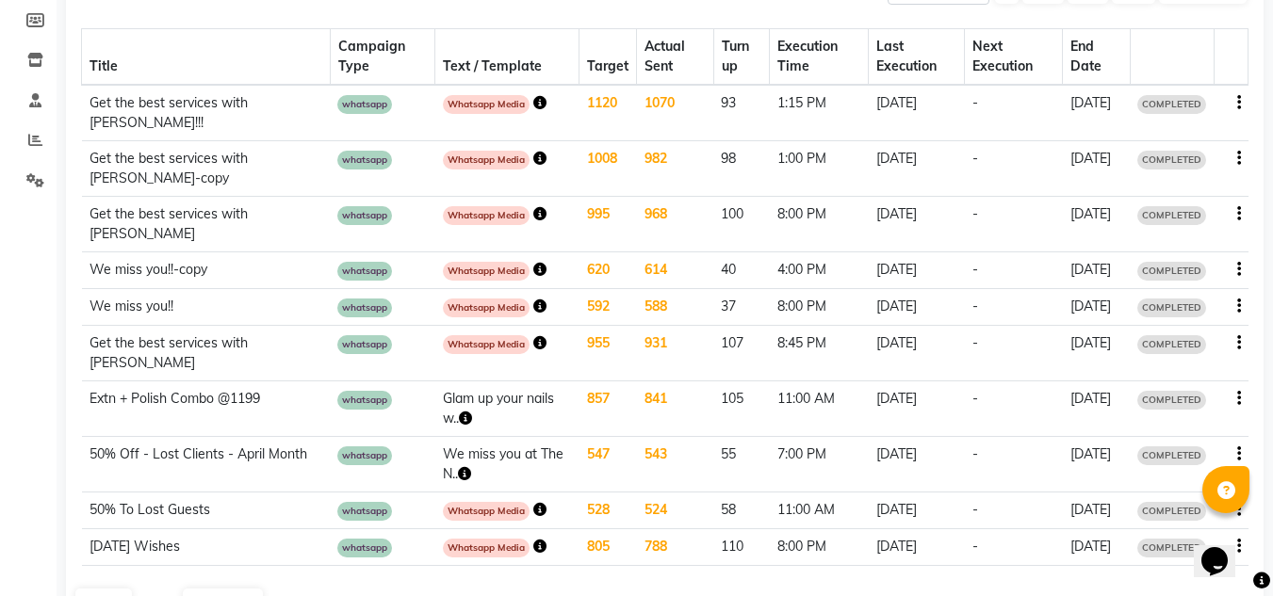
scroll to position [275, 0]
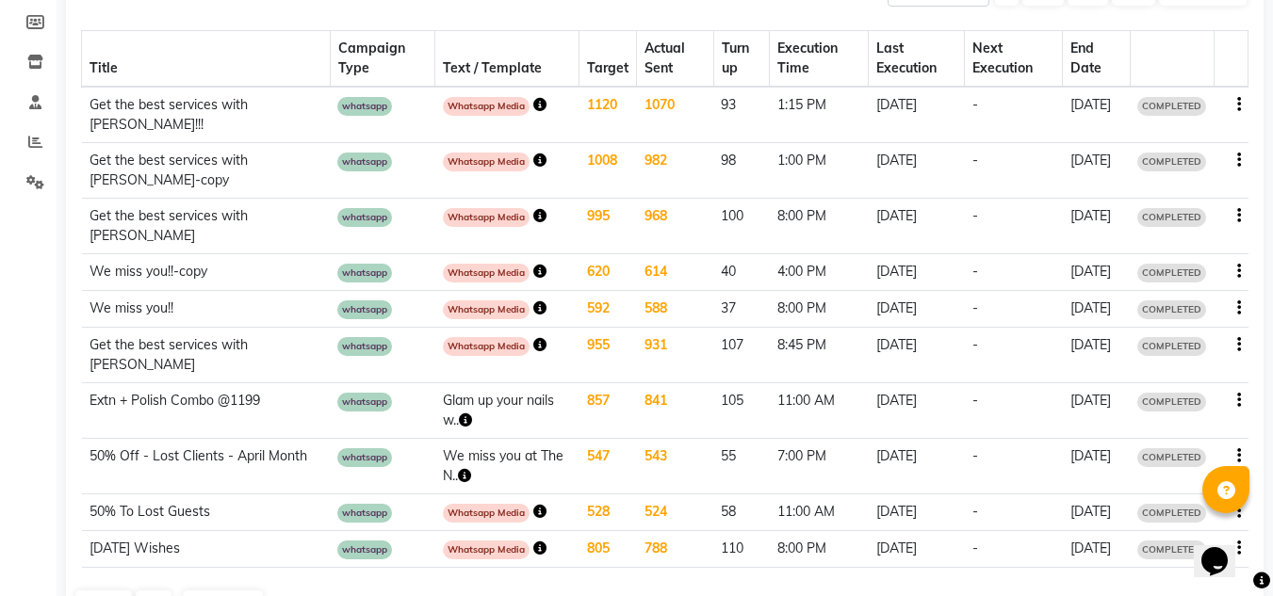
click at [533, 270] on icon "button" at bounding box center [539, 271] width 13 height 13
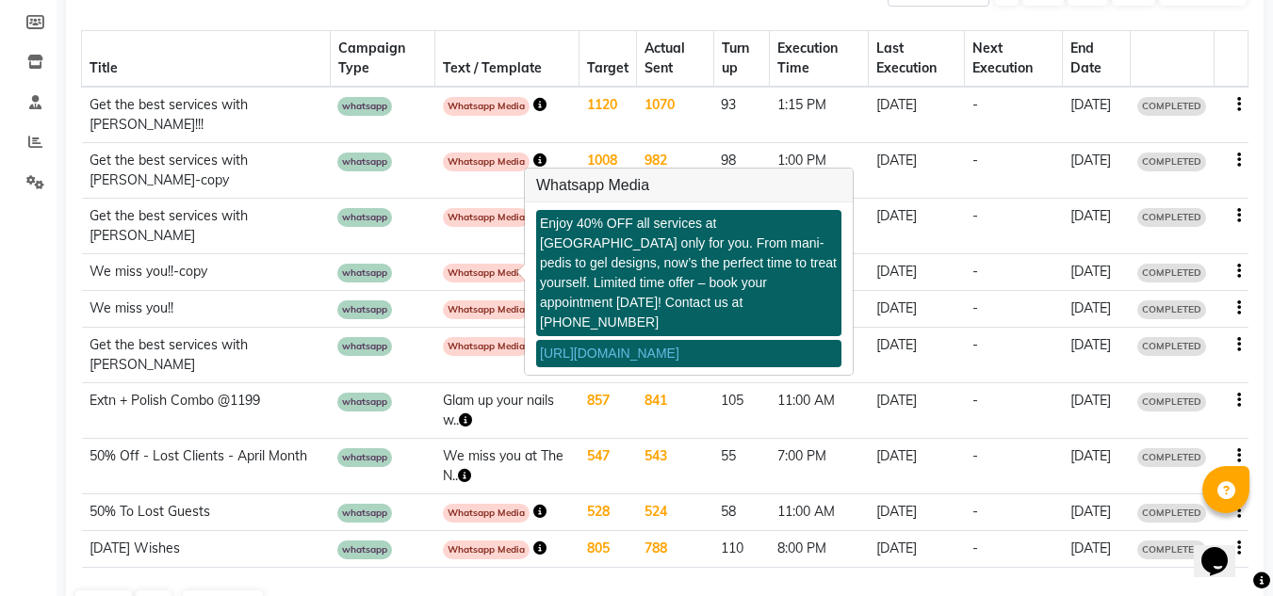
click at [337, 278] on span "whatsapp" at bounding box center [364, 273] width 55 height 19
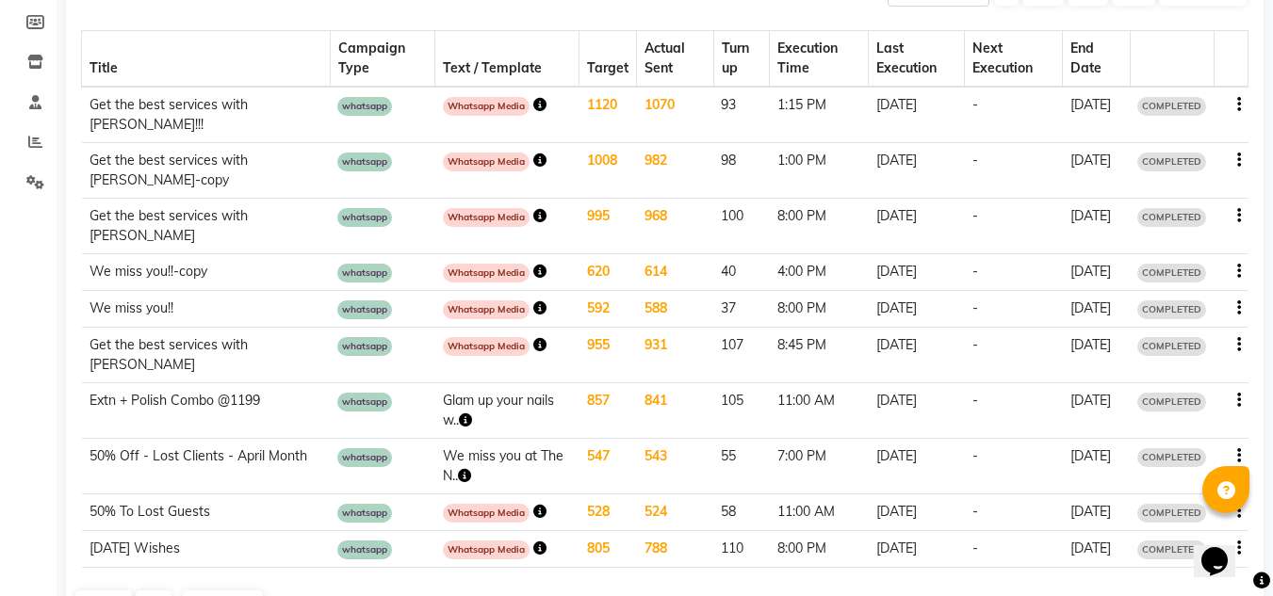
click at [1237, 271] on icon "button" at bounding box center [1239, 271] width 4 height 1
click at [1192, 250] on div "Copy" at bounding box center [1187, 248] width 58 height 24
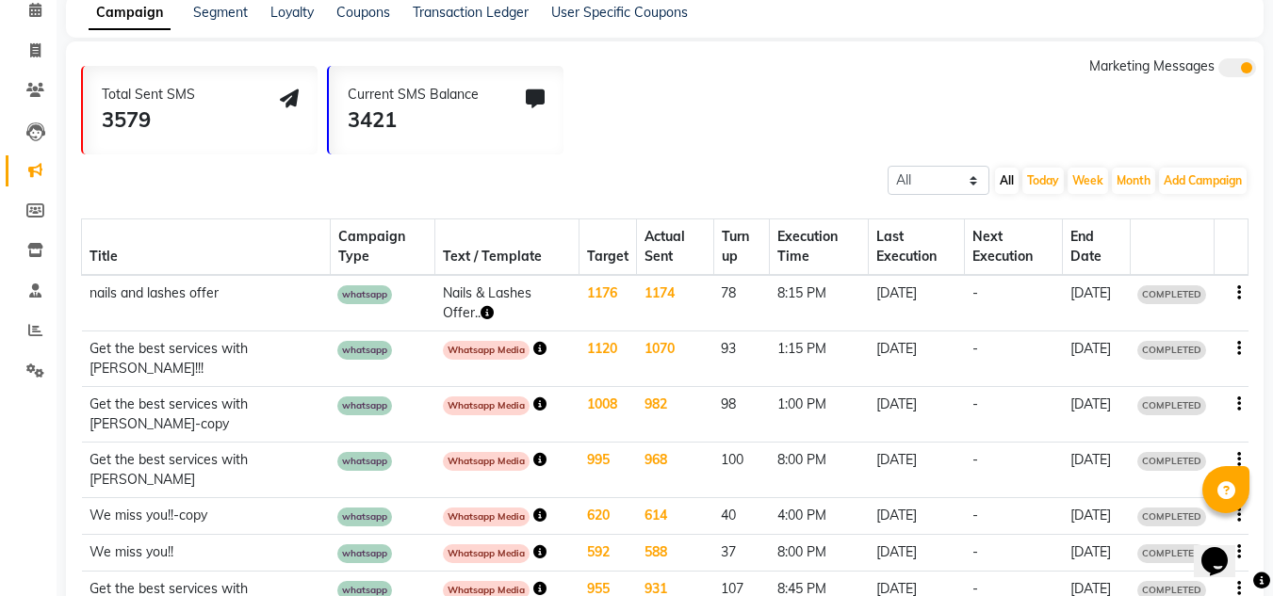
scroll to position [171, 0]
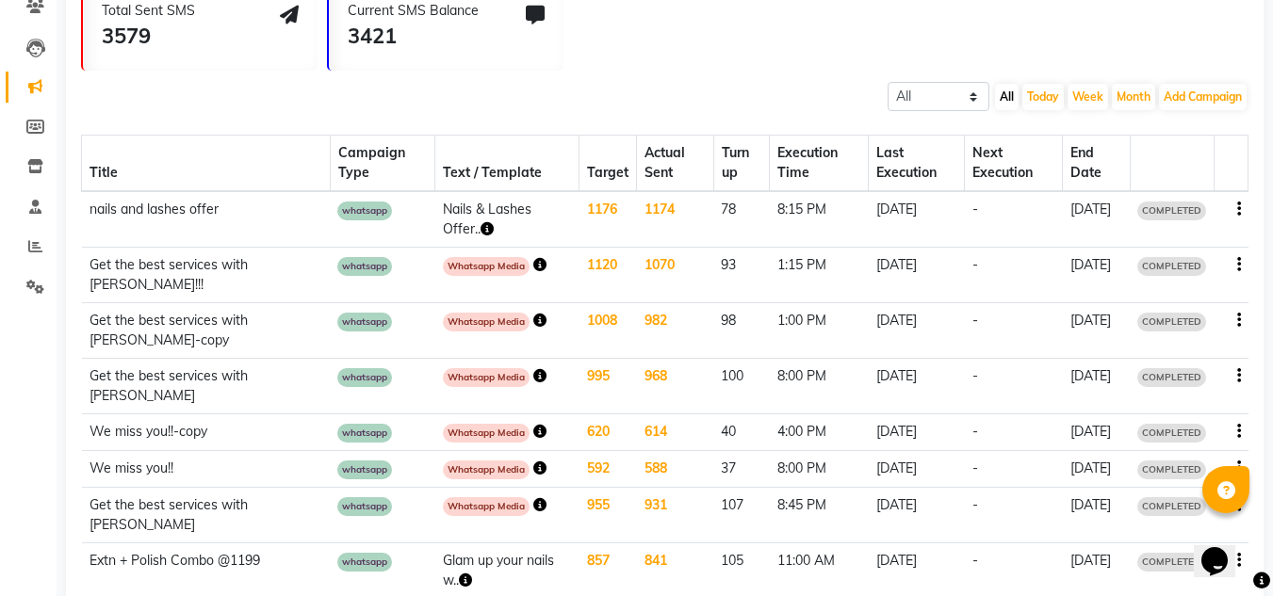
click at [1239, 209] on icon "button" at bounding box center [1239, 209] width 4 height 1
click at [1011, 230] on td "-" at bounding box center [1014, 219] width 98 height 57
click at [480, 230] on icon "button" at bounding box center [486, 228] width 13 height 13
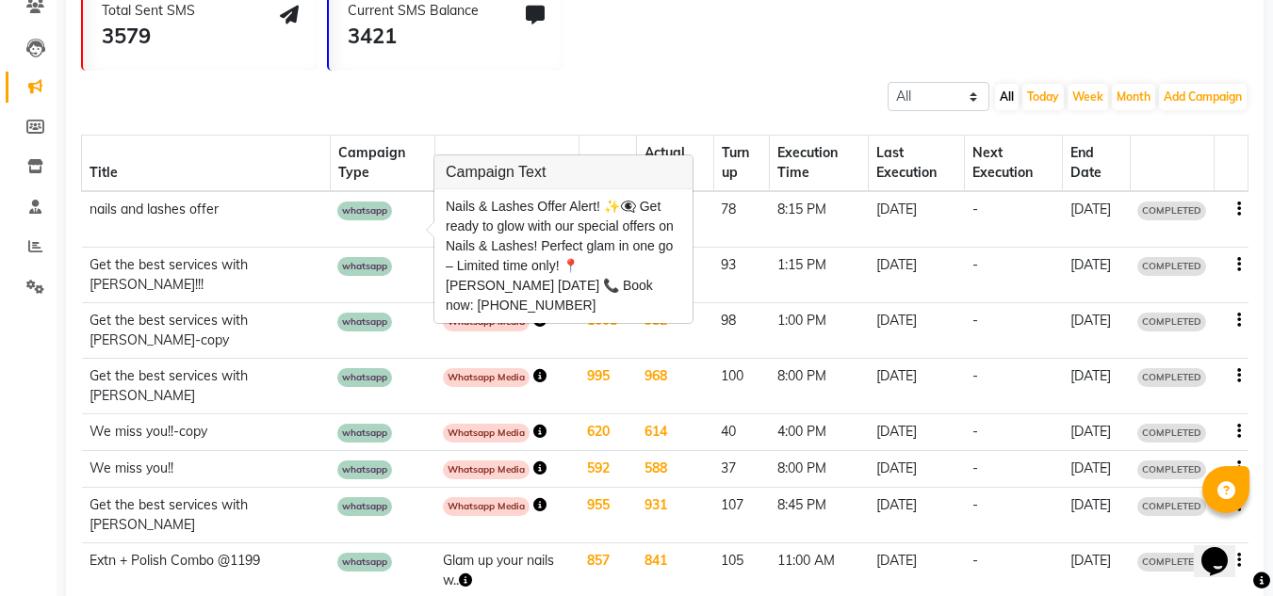
click at [330, 233] on td "whatsapp" at bounding box center [383, 219] width 106 height 57
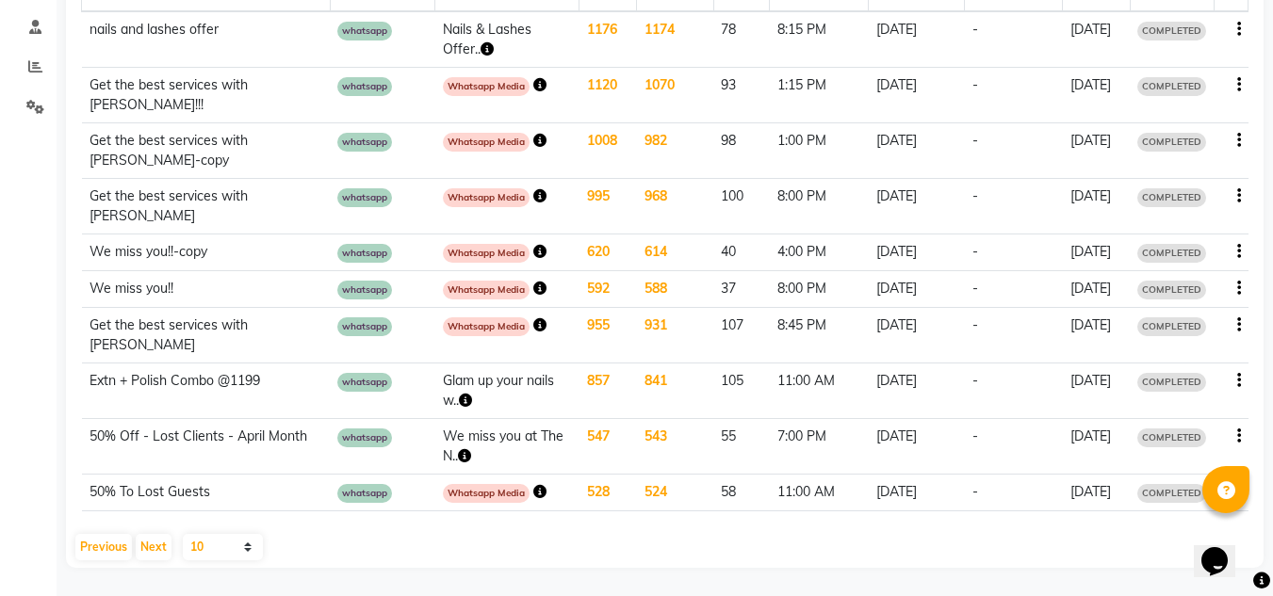
scroll to position [394, 0]
click at [287, 235] on td "We miss you!!-copy" at bounding box center [206, 253] width 249 height 37
click at [330, 235] on td "whatsapp" at bounding box center [383, 253] width 106 height 37
click at [646, 271] on td "588" at bounding box center [675, 289] width 77 height 37
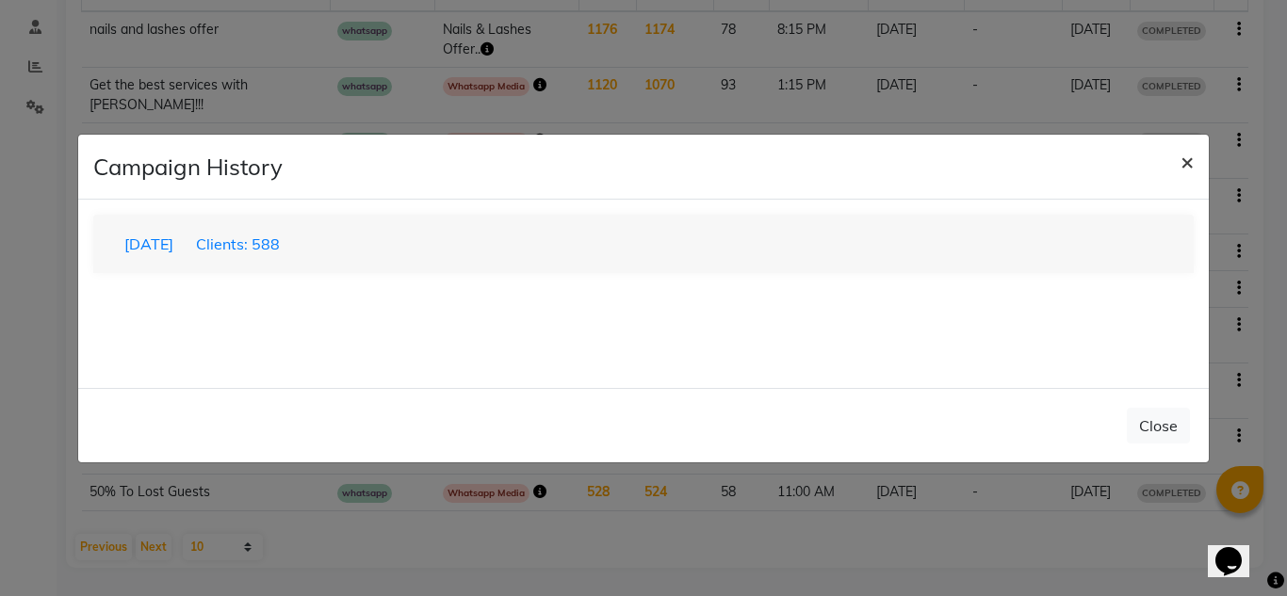
click at [1178, 162] on button "×" at bounding box center [1186, 161] width 43 height 53
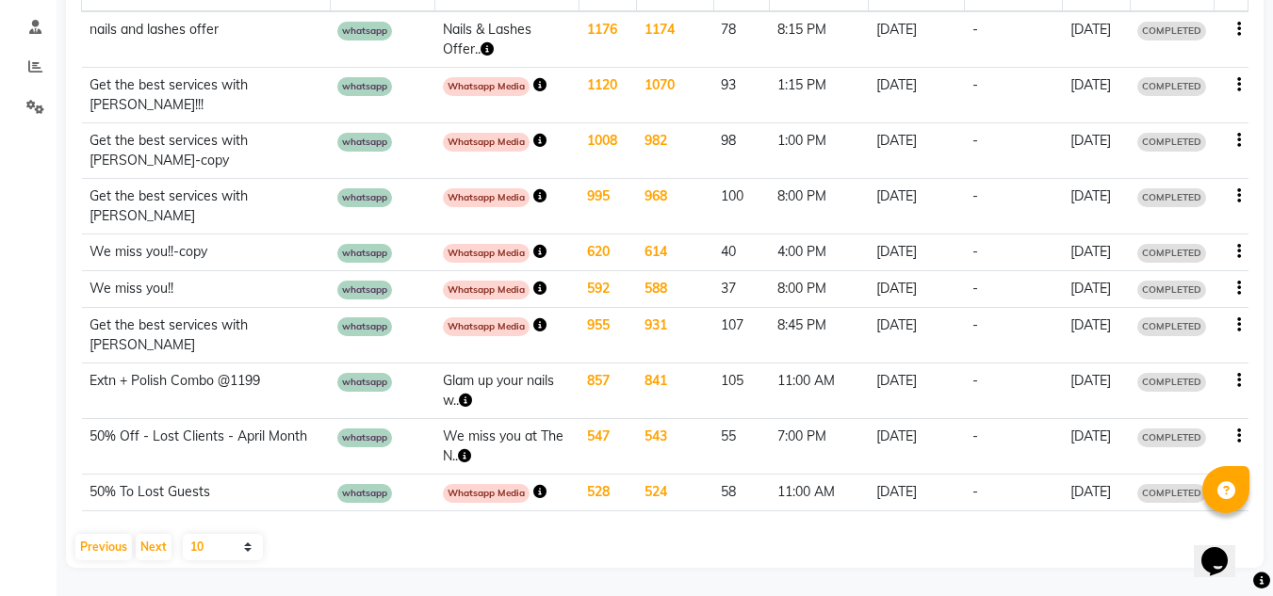
click at [533, 245] on icon "button" at bounding box center [539, 251] width 13 height 13
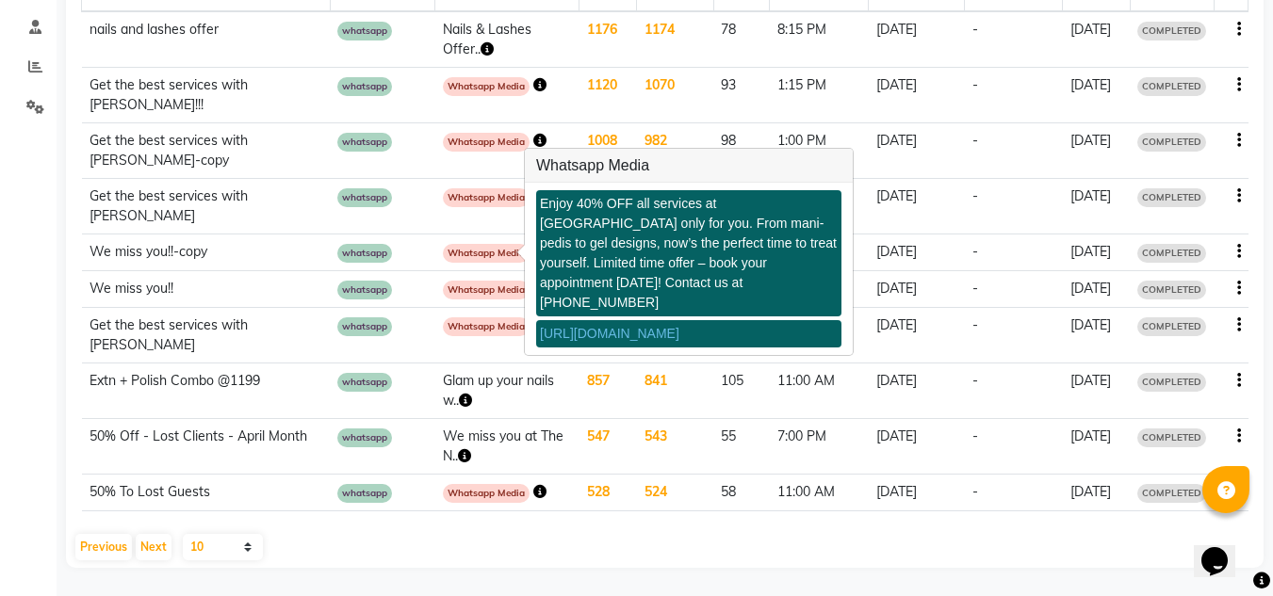
click at [1181, 244] on span "COMPLETED" at bounding box center [1171, 253] width 69 height 19
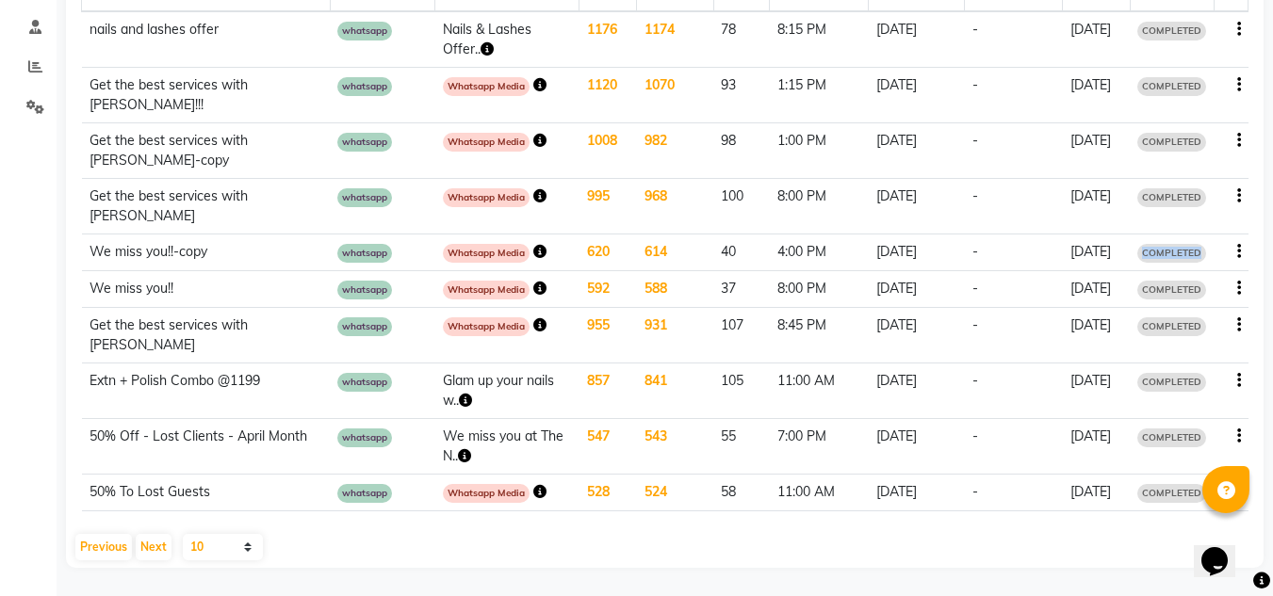
click at [1181, 244] on span "COMPLETED" at bounding box center [1171, 253] width 69 height 19
click at [637, 235] on td "614" at bounding box center [675, 253] width 77 height 37
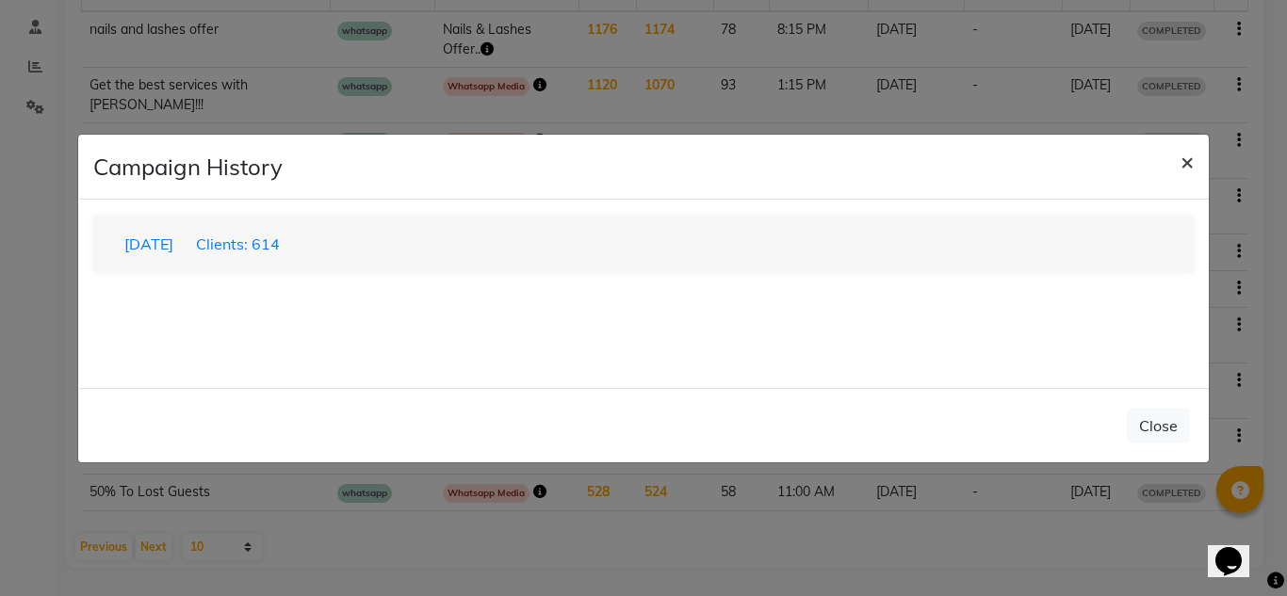
click at [1183, 169] on span "×" at bounding box center [1186, 161] width 13 height 28
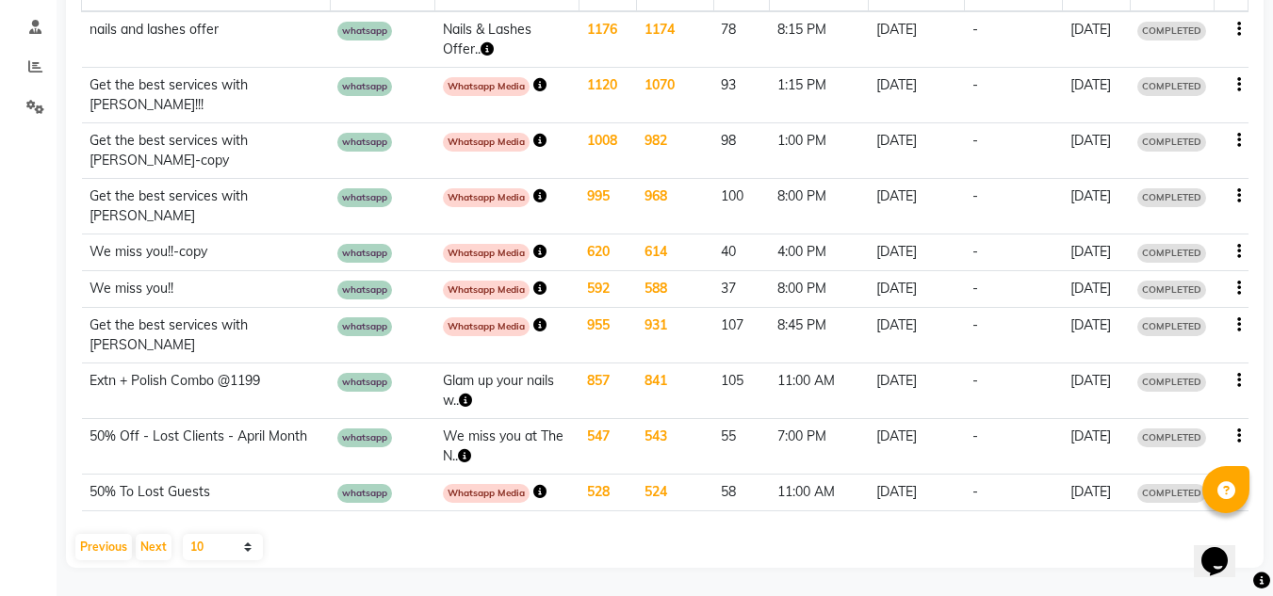
click at [533, 245] on icon "button" at bounding box center [539, 251] width 13 height 13
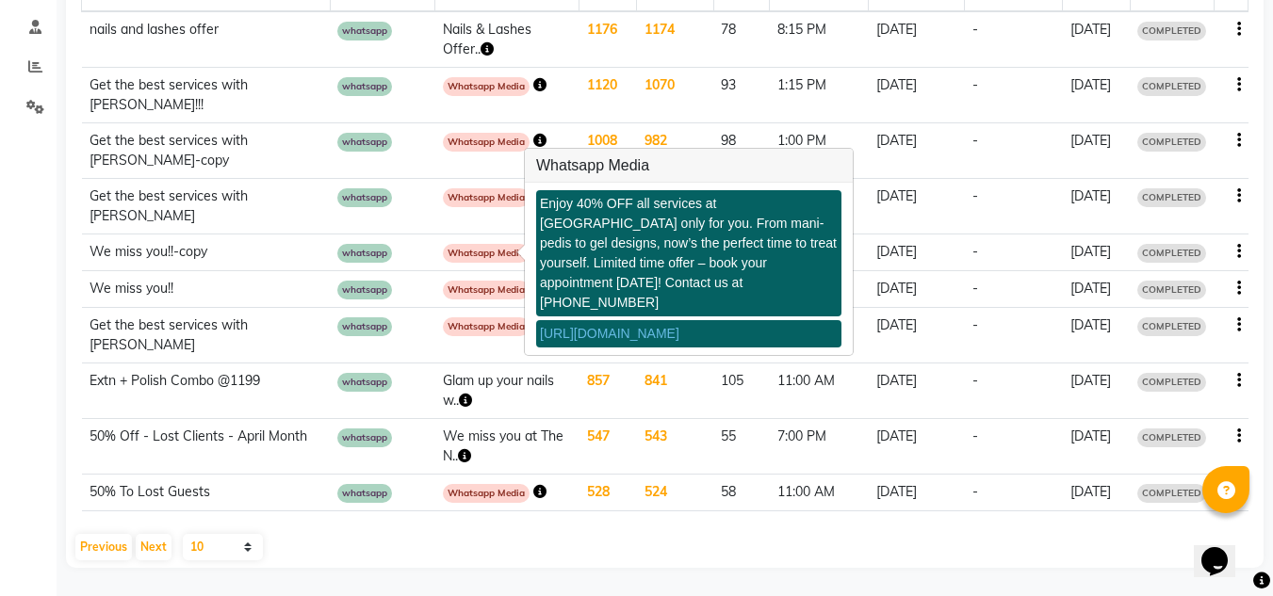
click at [665, 326] on link "[URL][DOMAIN_NAME]" at bounding box center [609, 333] width 139 height 15
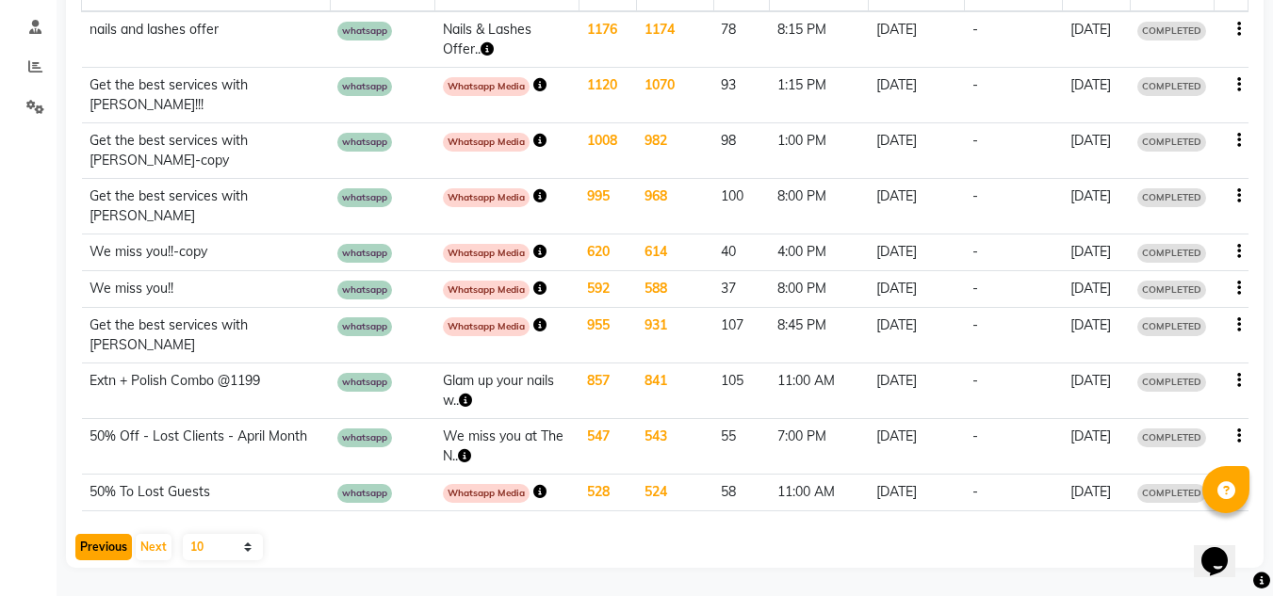
click at [123, 553] on button "Previous" at bounding box center [103, 547] width 57 height 26
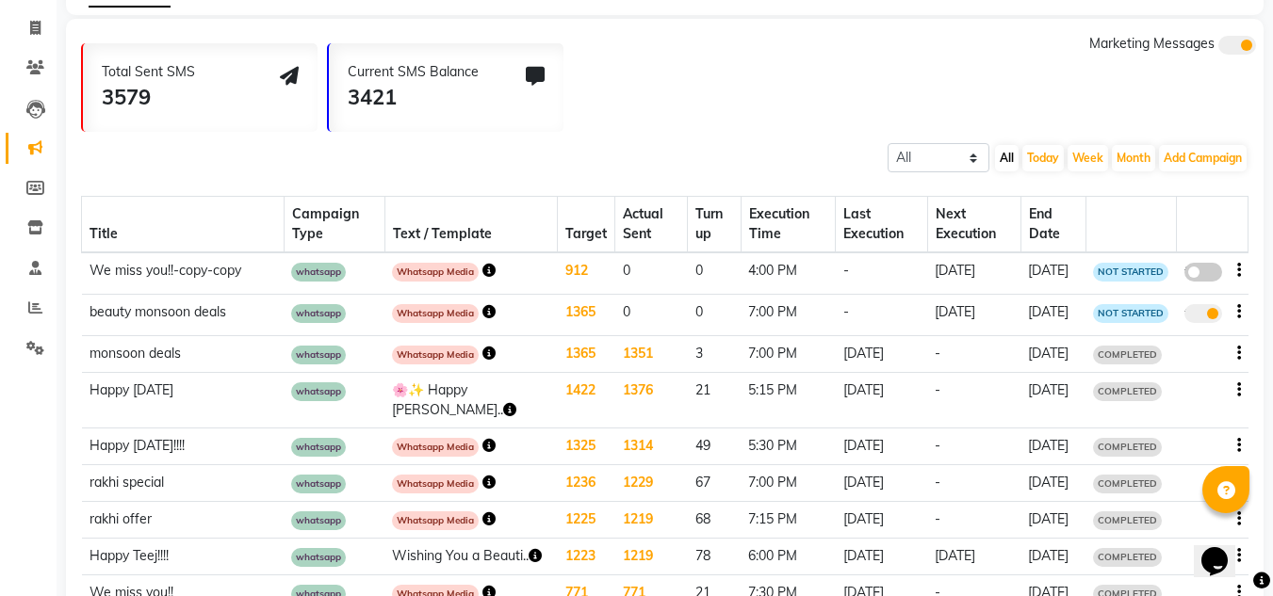
scroll to position [0, 0]
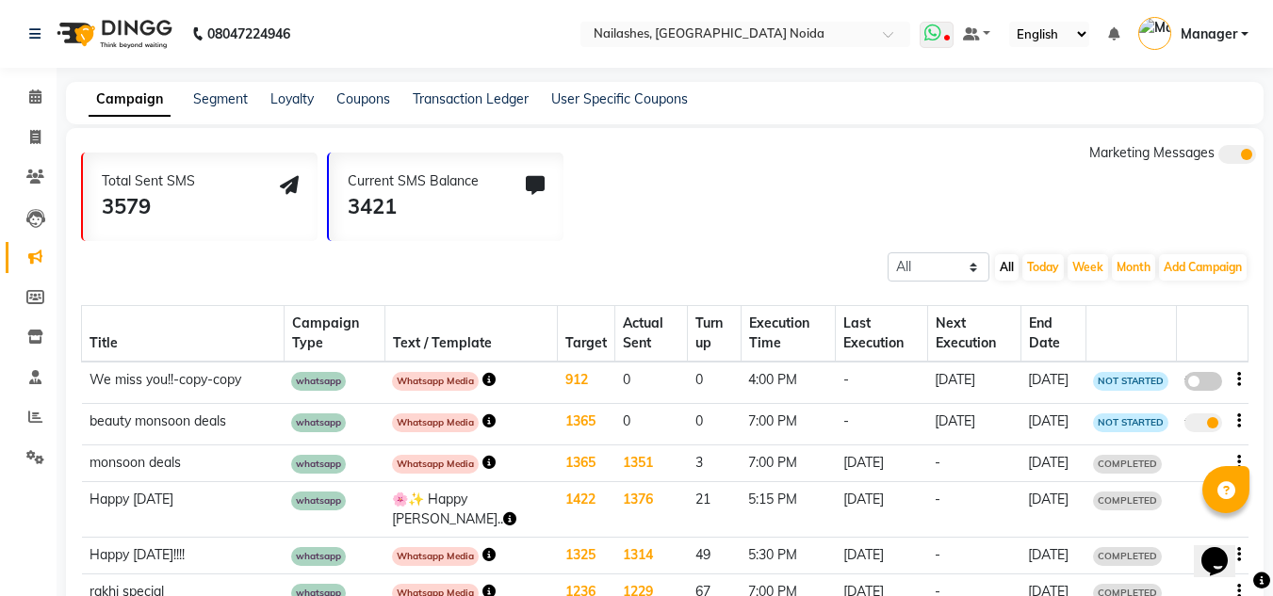
click at [935, 32] on icon at bounding box center [932, 33] width 17 height 19
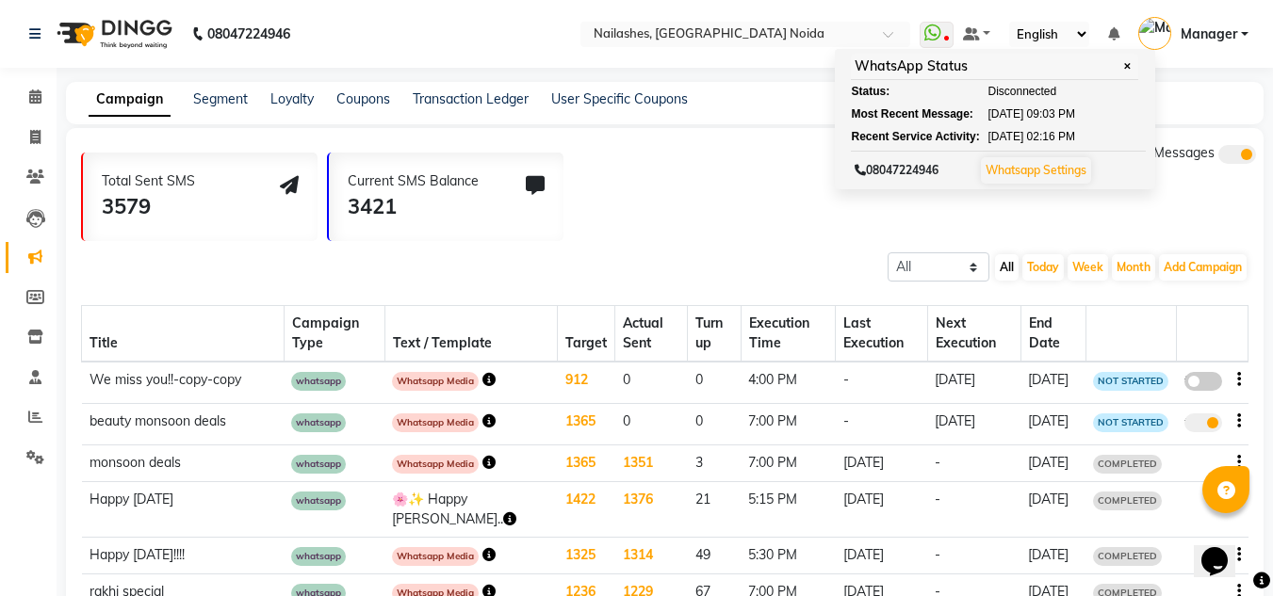
click at [1205, 431] on span at bounding box center [1203, 423] width 38 height 19
click at [1205, 426] on input "true" at bounding box center [1205, 426] width 0 height 0
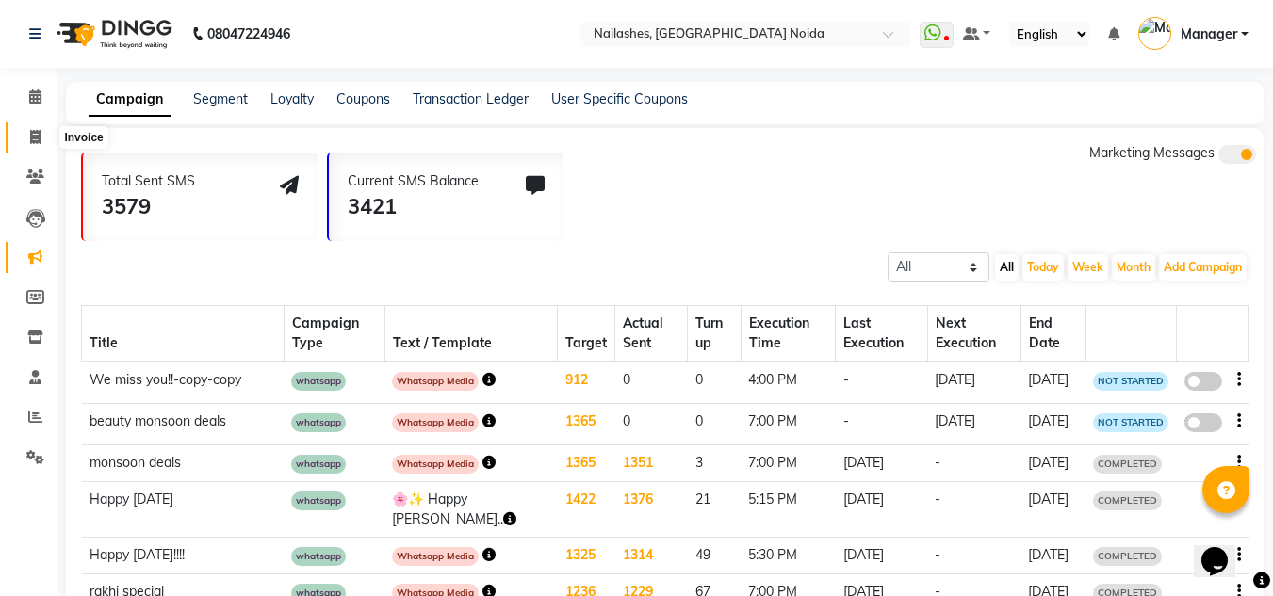
click at [20, 132] on span at bounding box center [35, 138] width 33 height 22
select select "service"
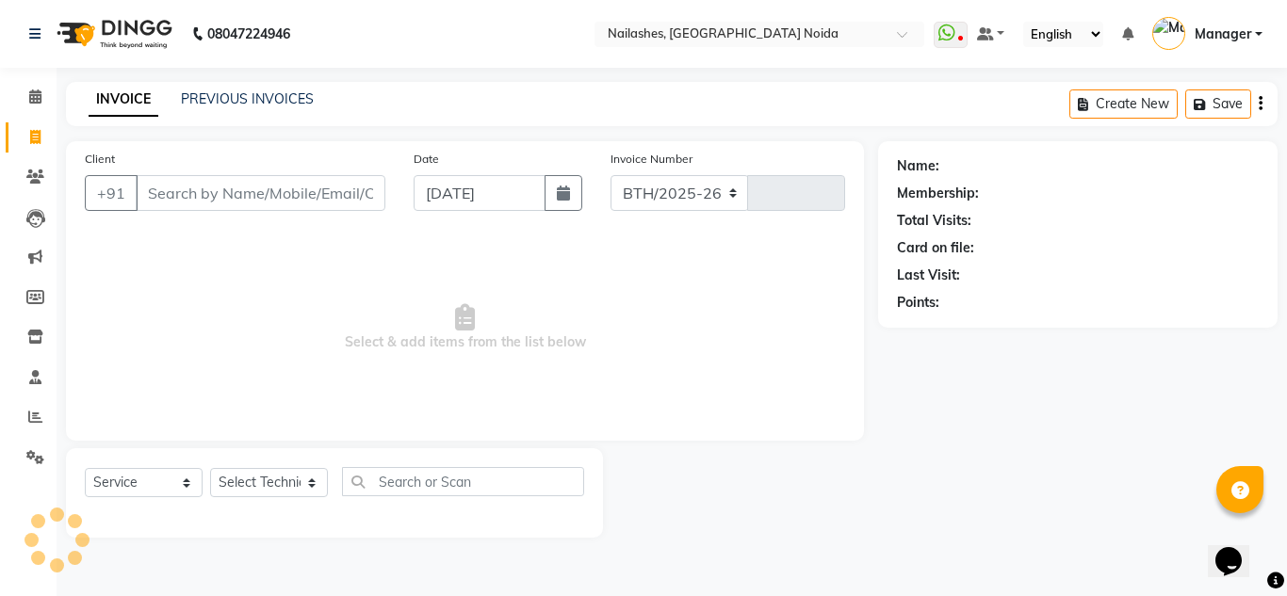
select select "6068"
type input "0906"
click at [232, 96] on link "PREVIOUS INVOICES" at bounding box center [247, 98] width 133 height 17
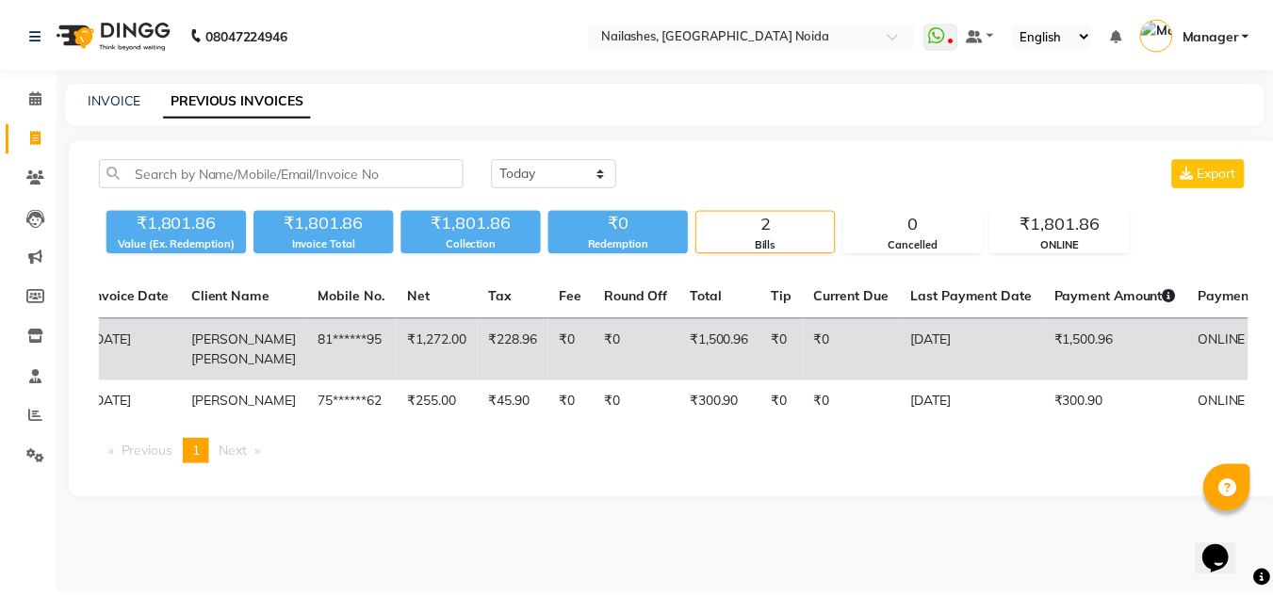
scroll to position [0, 117]
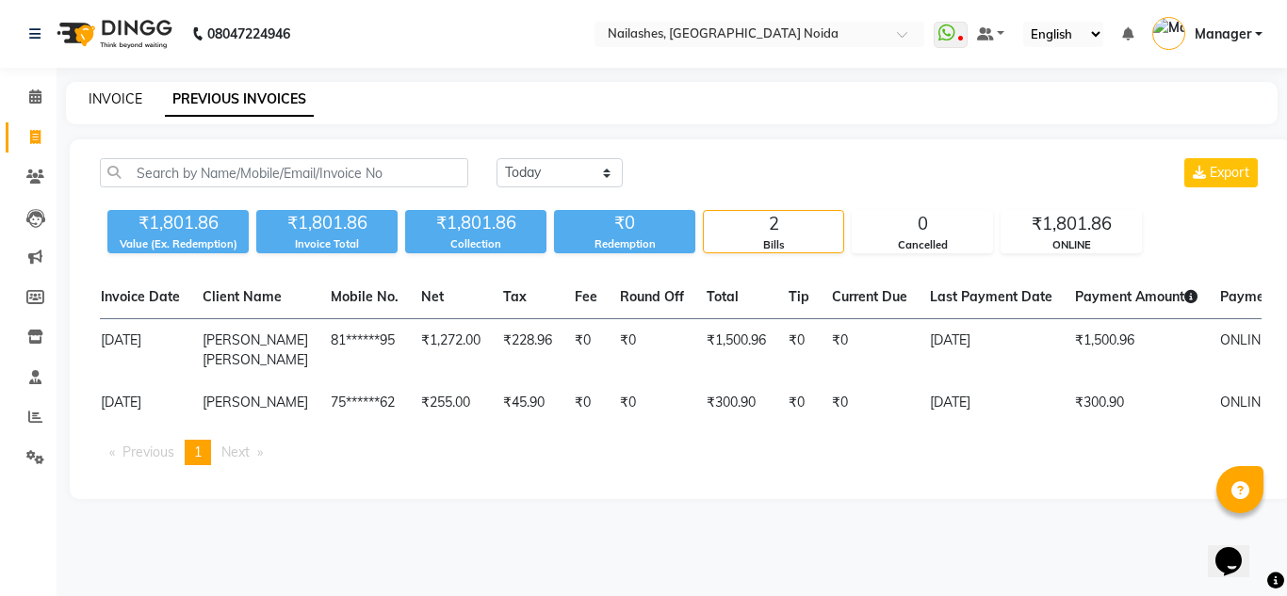
click at [99, 98] on link "INVOICE" at bounding box center [116, 98] width 54 height 17
select select "service"
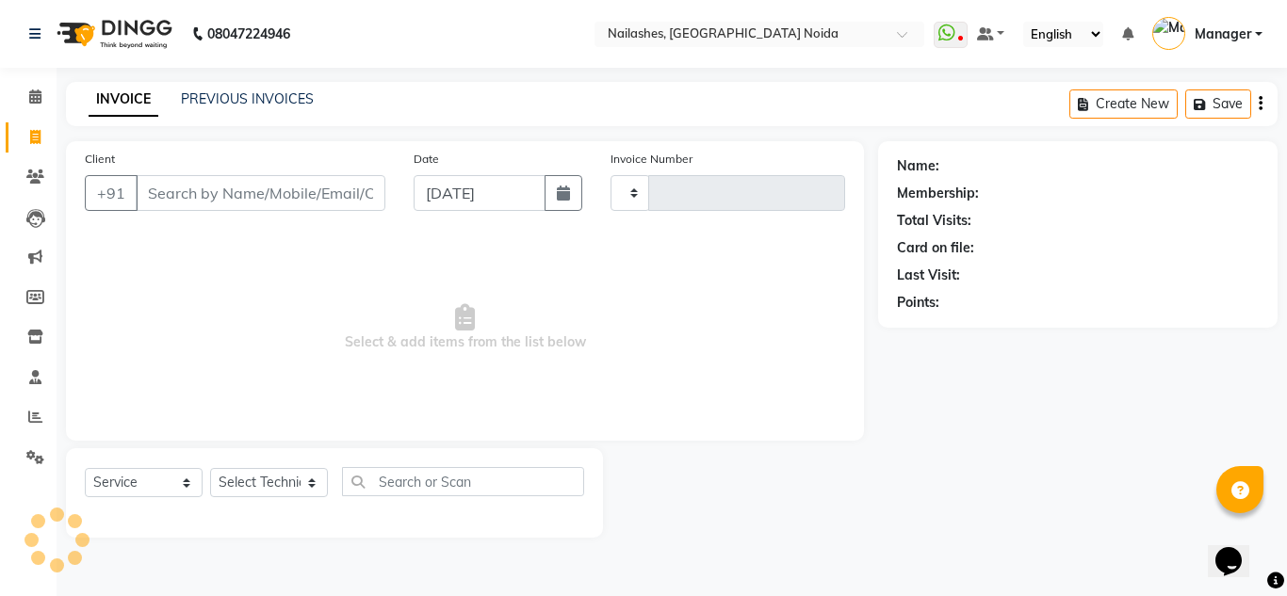
type input "0906"
select select "6068"
click at [38, 455] on icon at bounding box center [35, 457] width 18 height 14
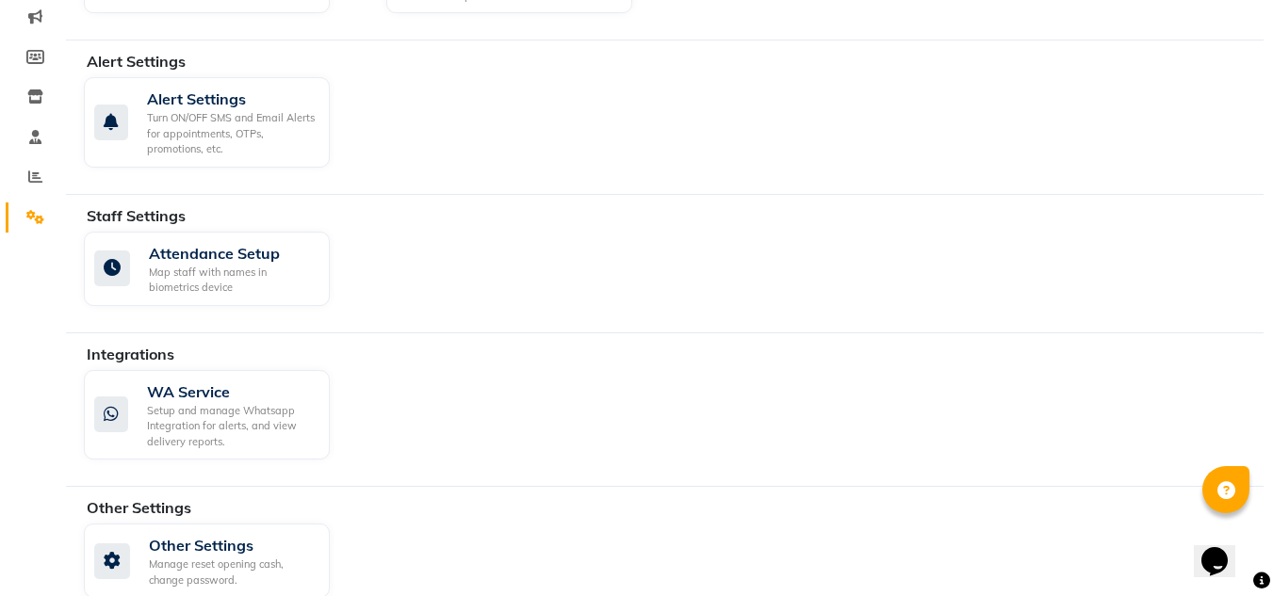
scroll to position [268, 0]
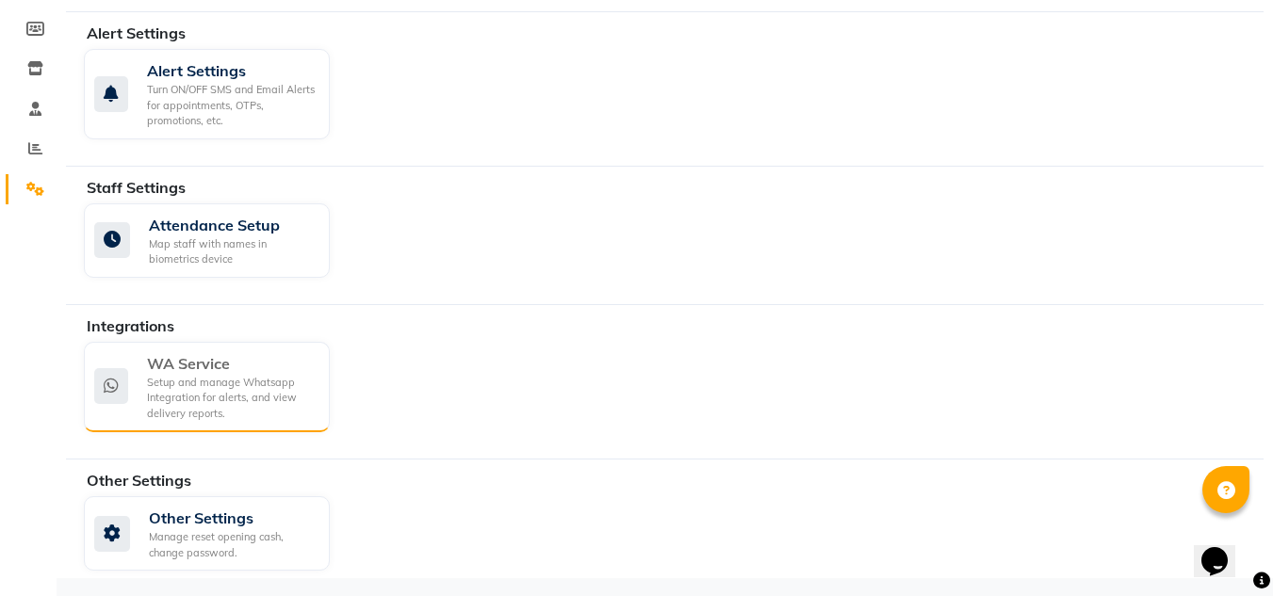
click at [275, 383] on div "Setup and manage Whatsapp Integration for alerts, and view delivery reports." at bounding box center [231, 398] width 168 height 47
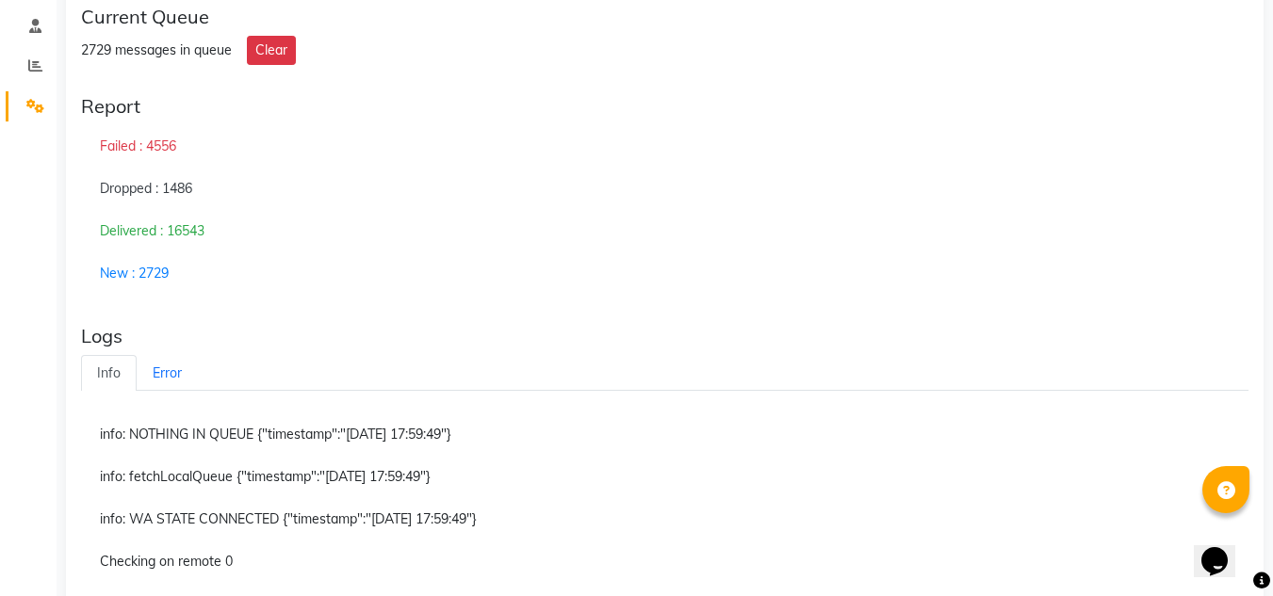
scroll to position [350, 0]
click at [252, 60] on button "Clear" at bounding box center [271, 51] width 49 height 29
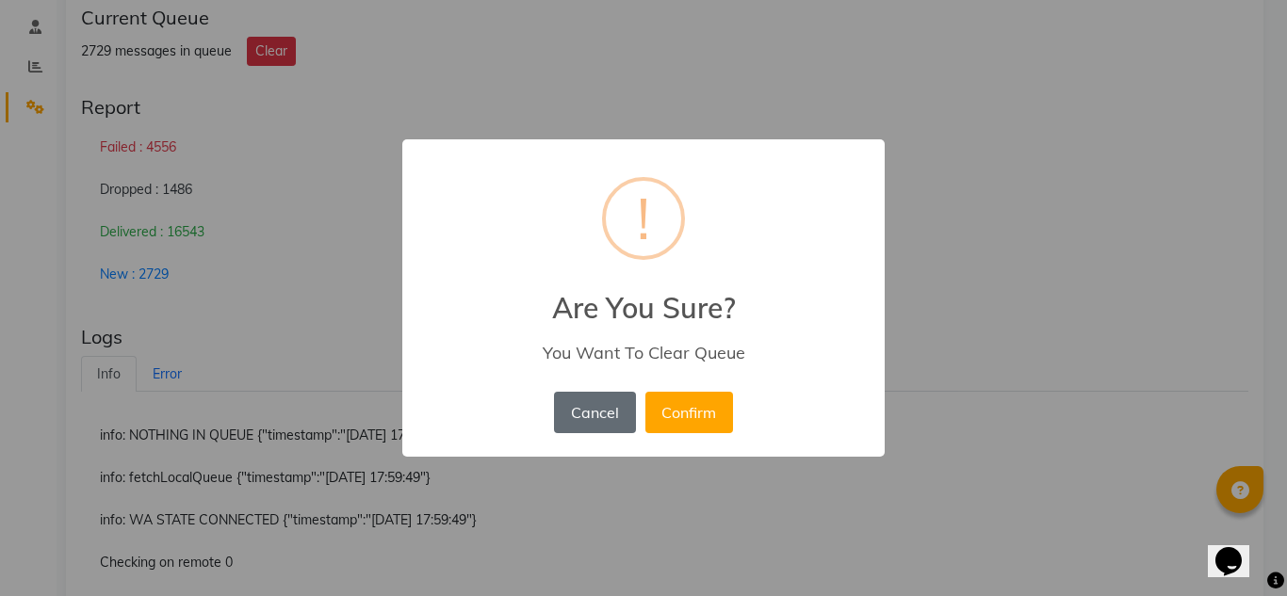
click at [595, 423] on button "Cancel" at bounding box center [594, 412] width 81 height 41
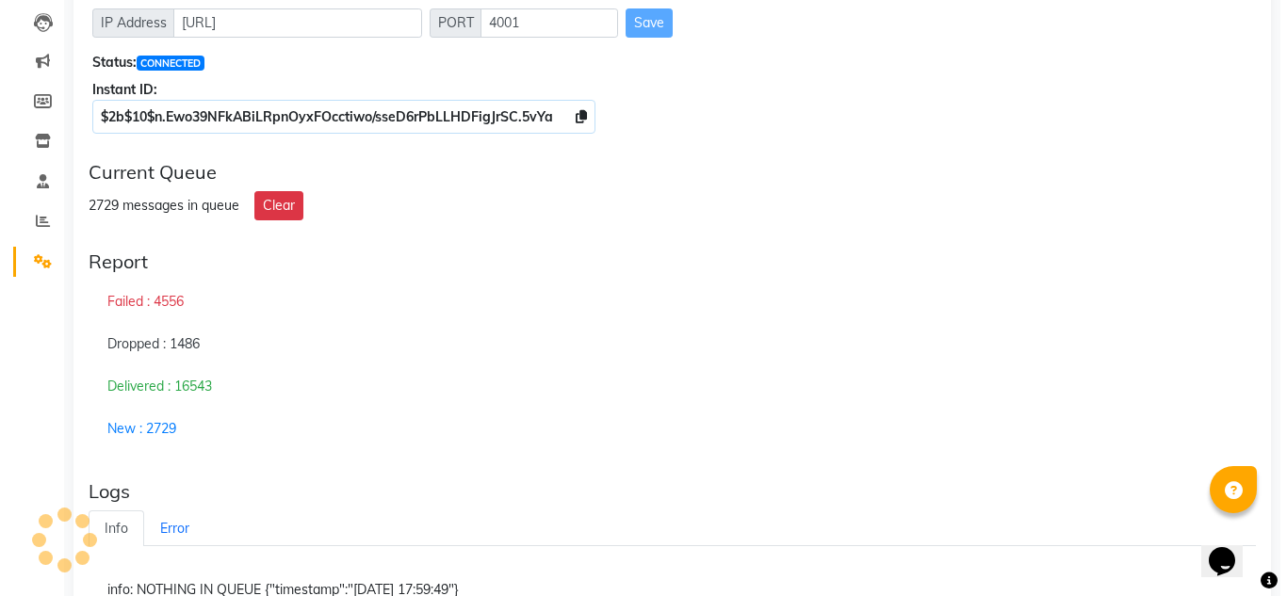
scroll to position [0, 0]
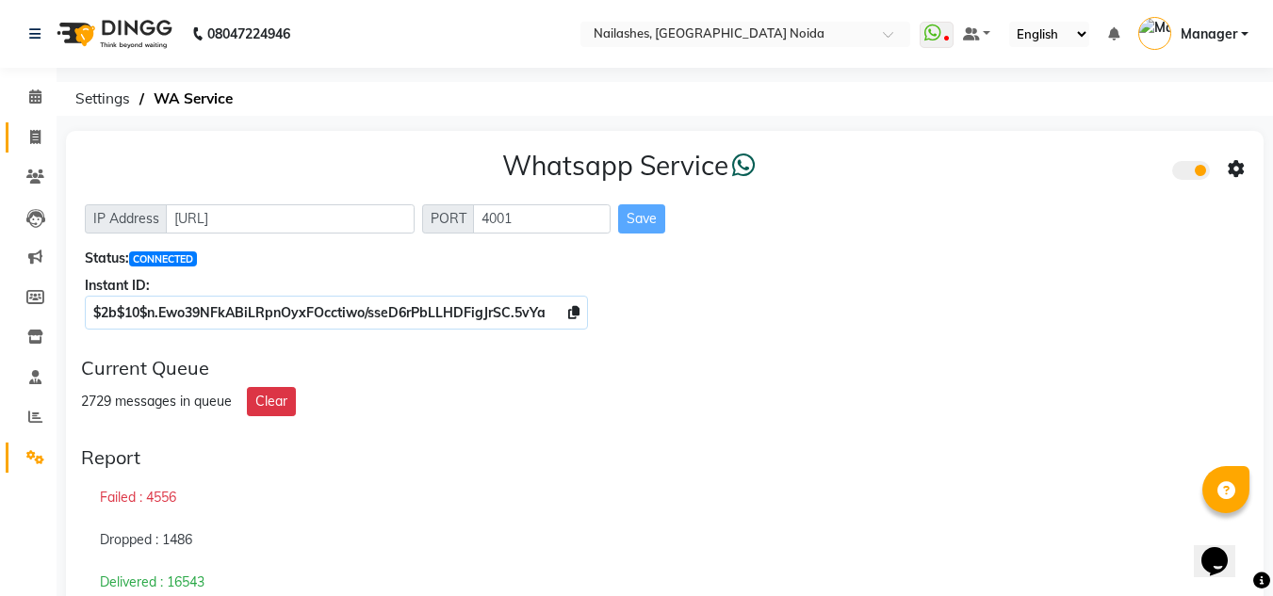
click at [36, 149] on link "Invoice" at bounding box center [28, 137] width 45 height 31
select select "service"
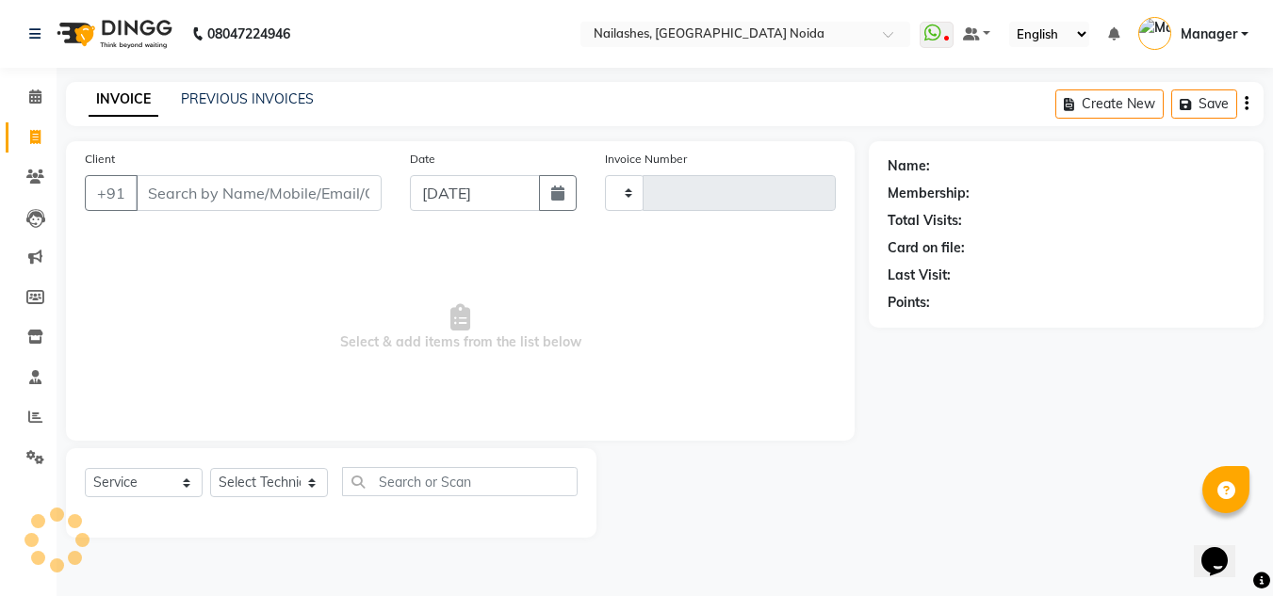
type input "0906"
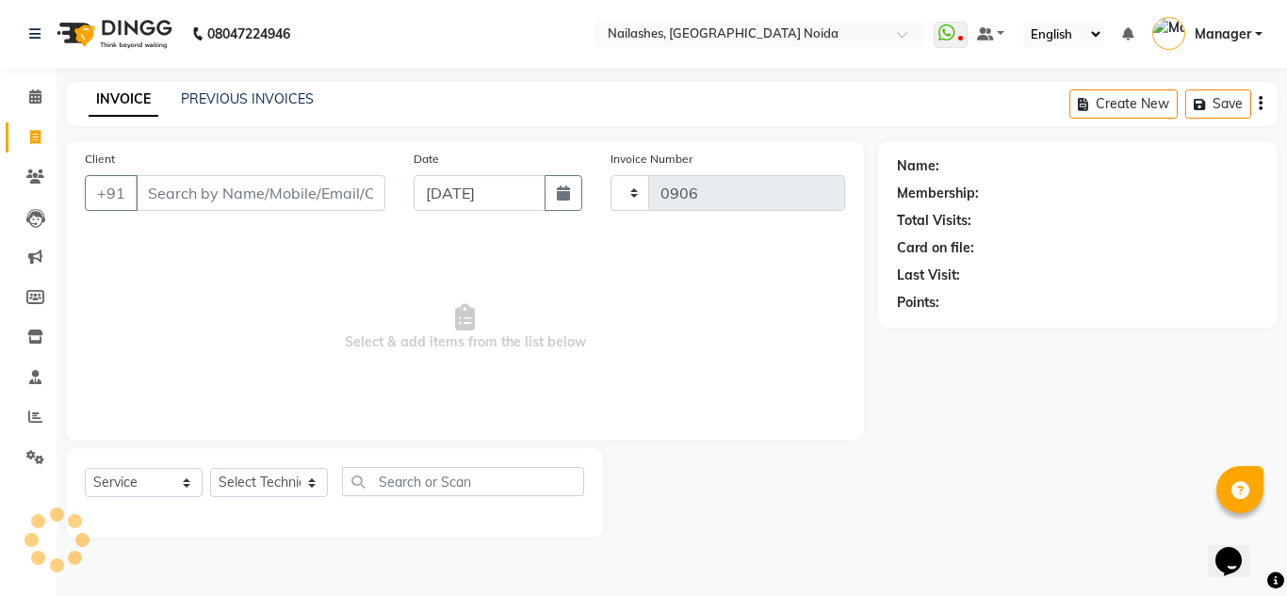
select select "6068"
click at [207, 92] on link "PREVIOUS INVOICES" at bounding box center [247, 98] width 133 height 17
